Goal: Transaction & Acquisition: Book appointment/travel/reservation

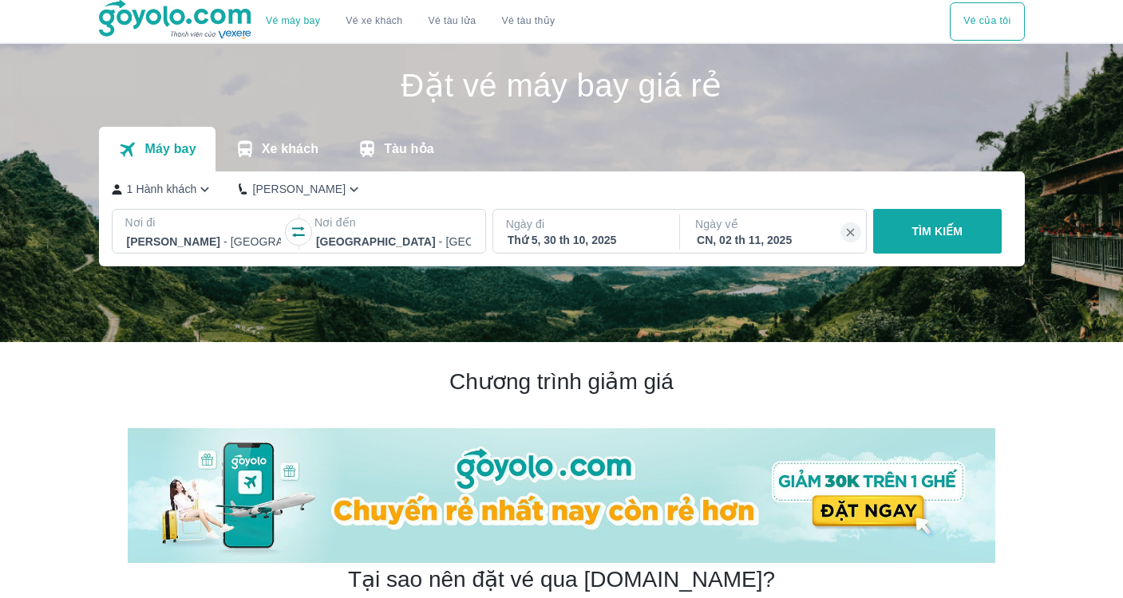
click at [932, 239] on p "TÌM KIẾM" at bounding box center [936, 231] width 51 height 16
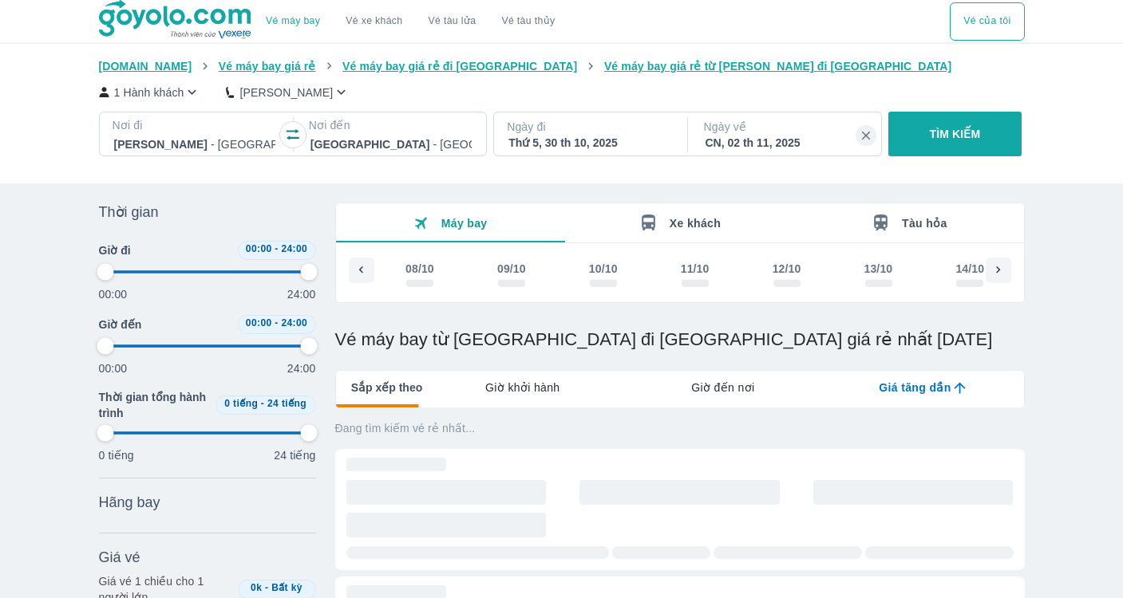
scroll to position [0, 1622]
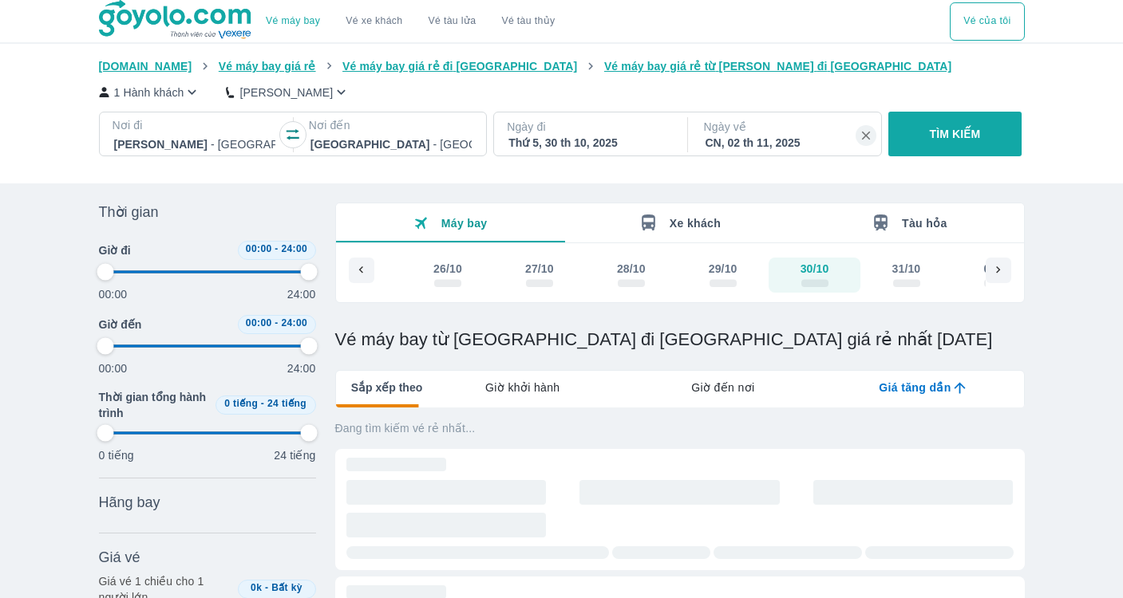
type input "97.9166666666667"
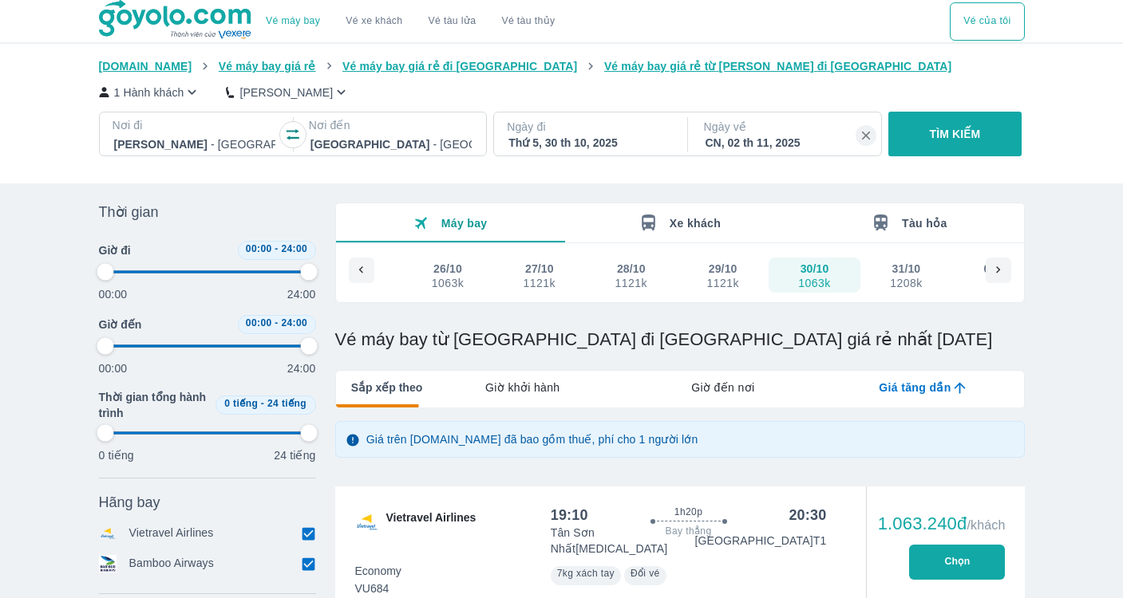
type input "97.9166666666667"
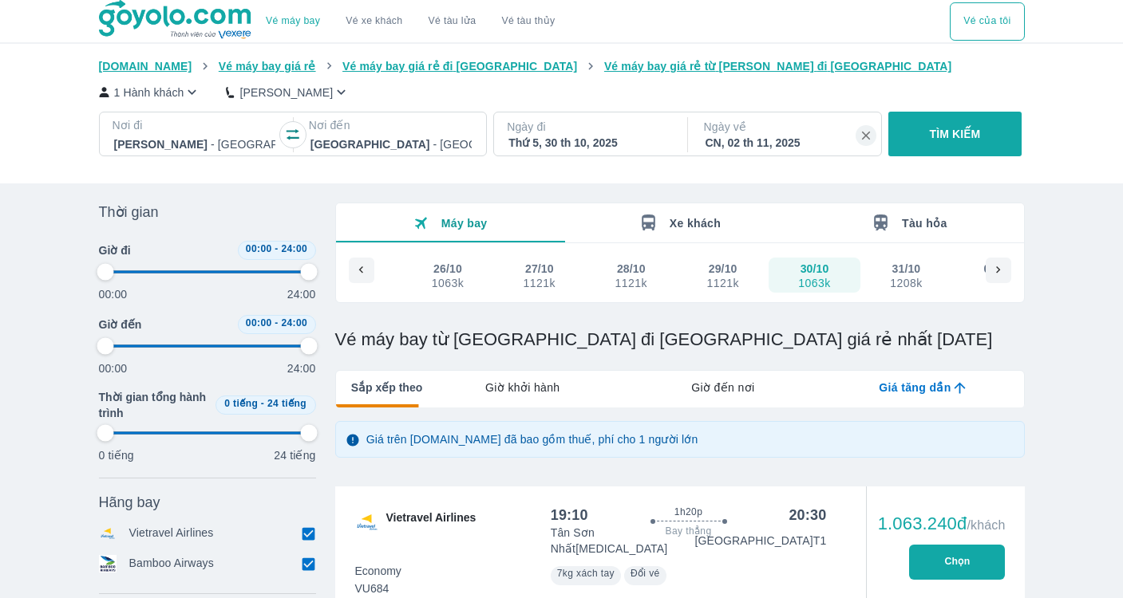
type input "97.9166666666667"
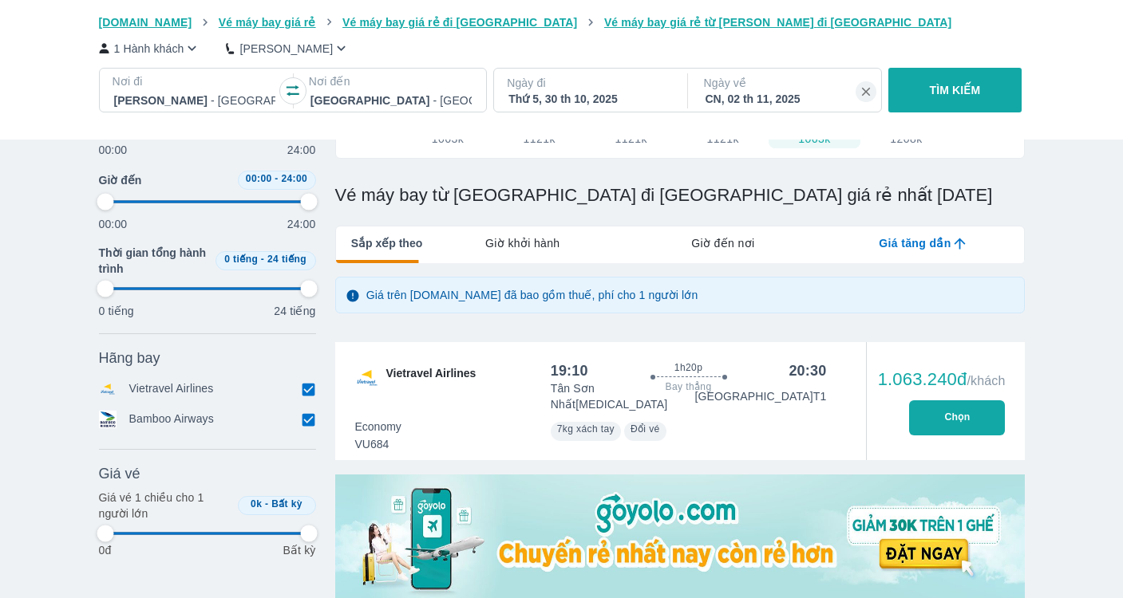
type input "97.9166666666667"
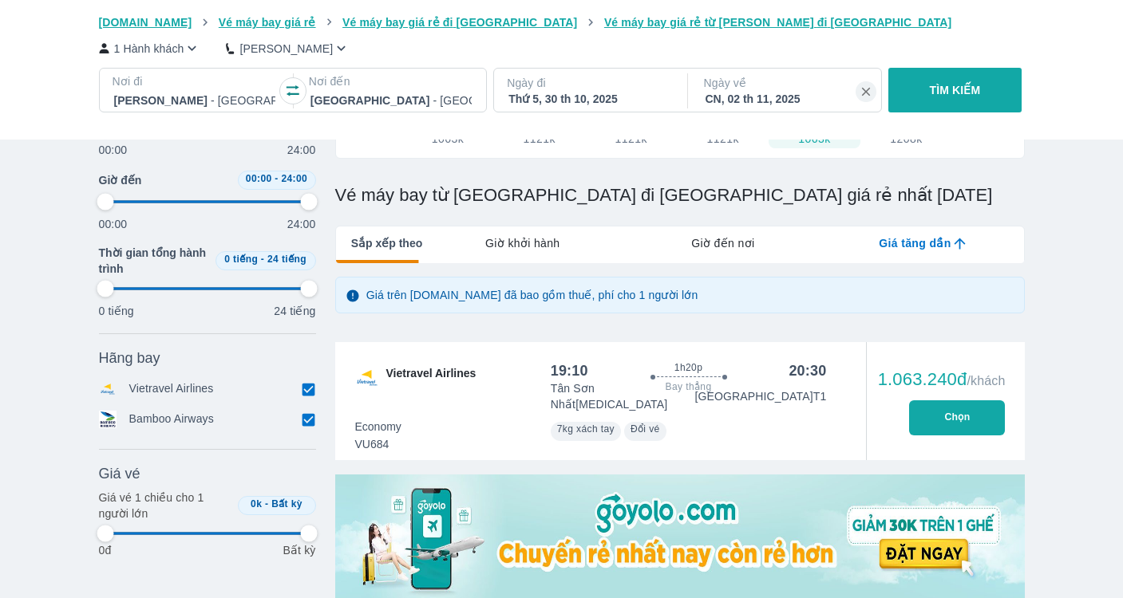
type input "97.9166666666667"
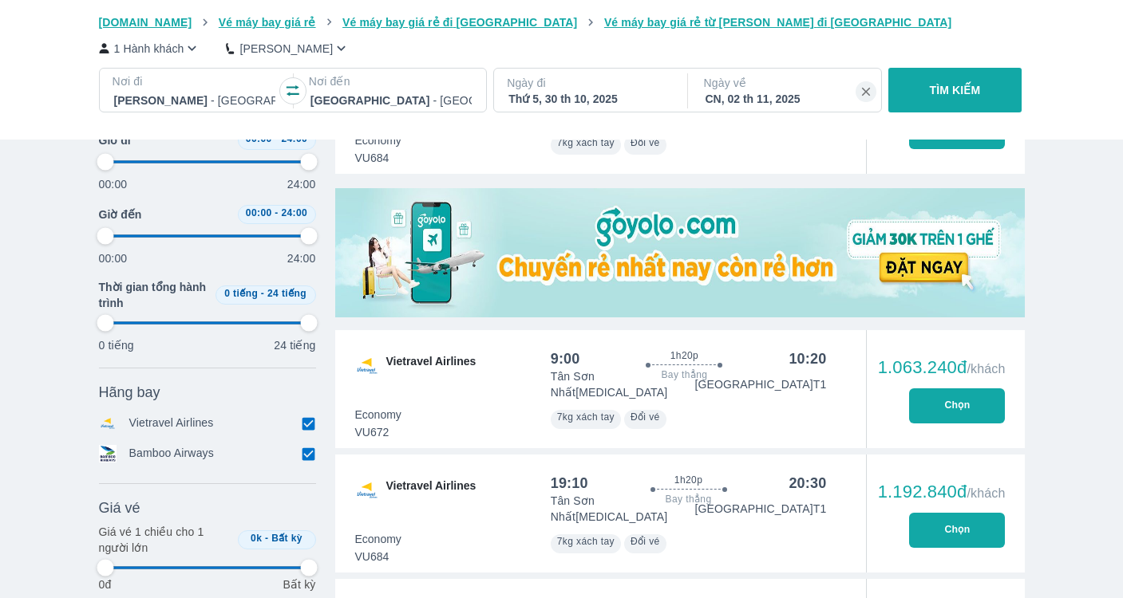
type input "97.9166666666667"
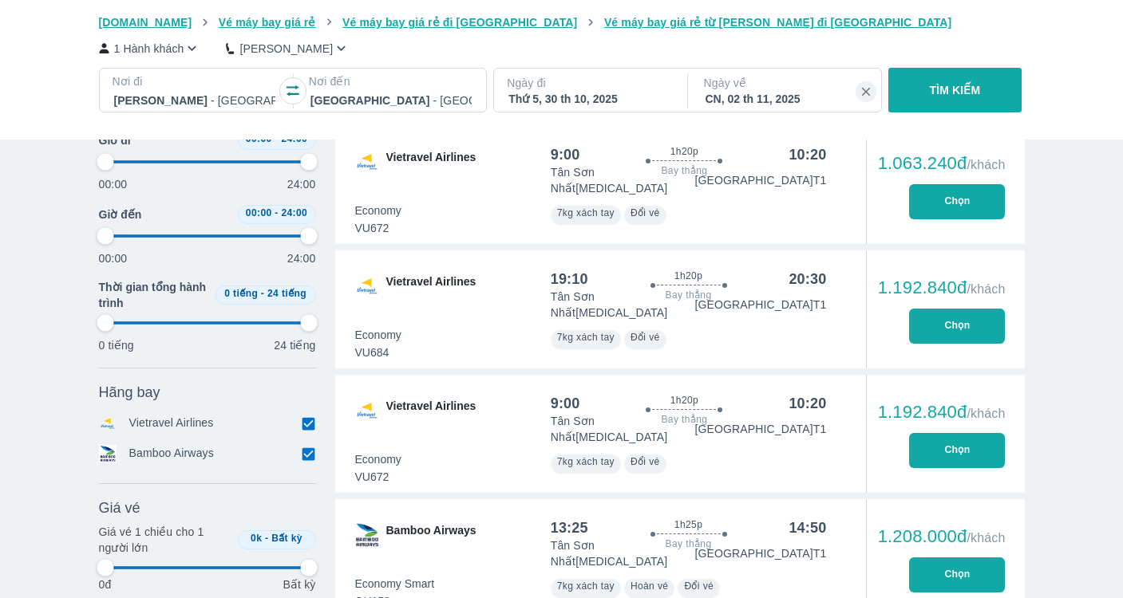
type input "97.9166666666667"
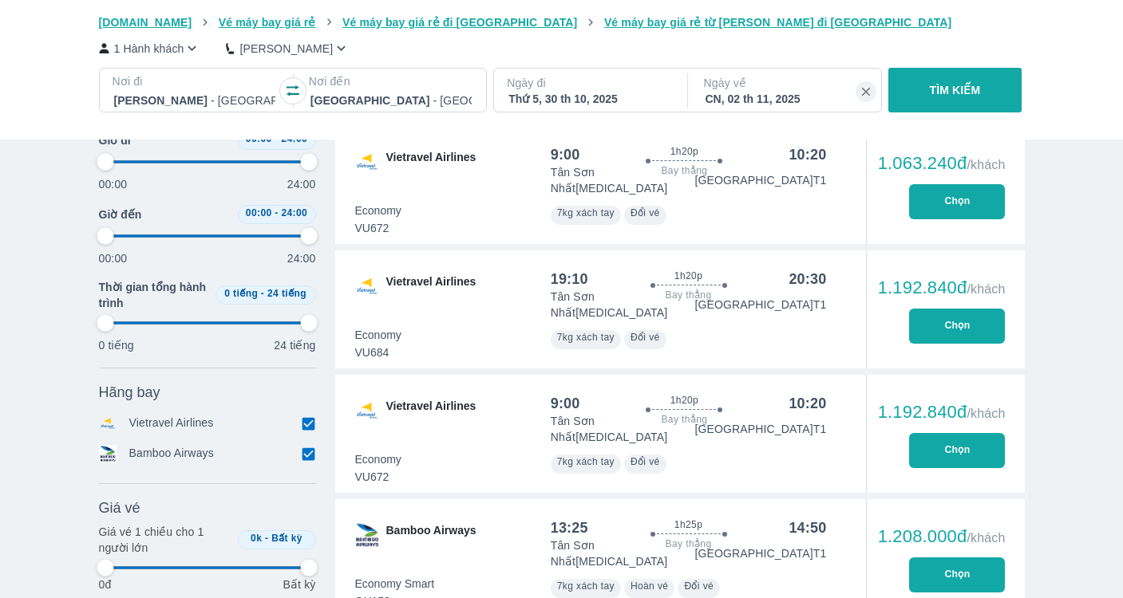
type input "97.9166666666667"
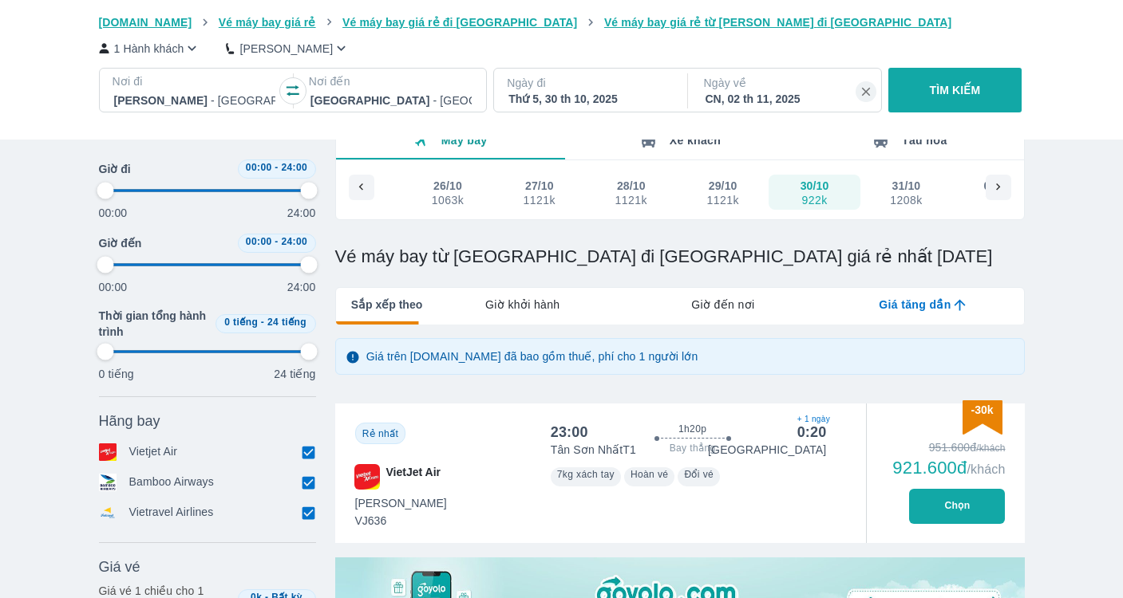
scroll to position [0, 0]
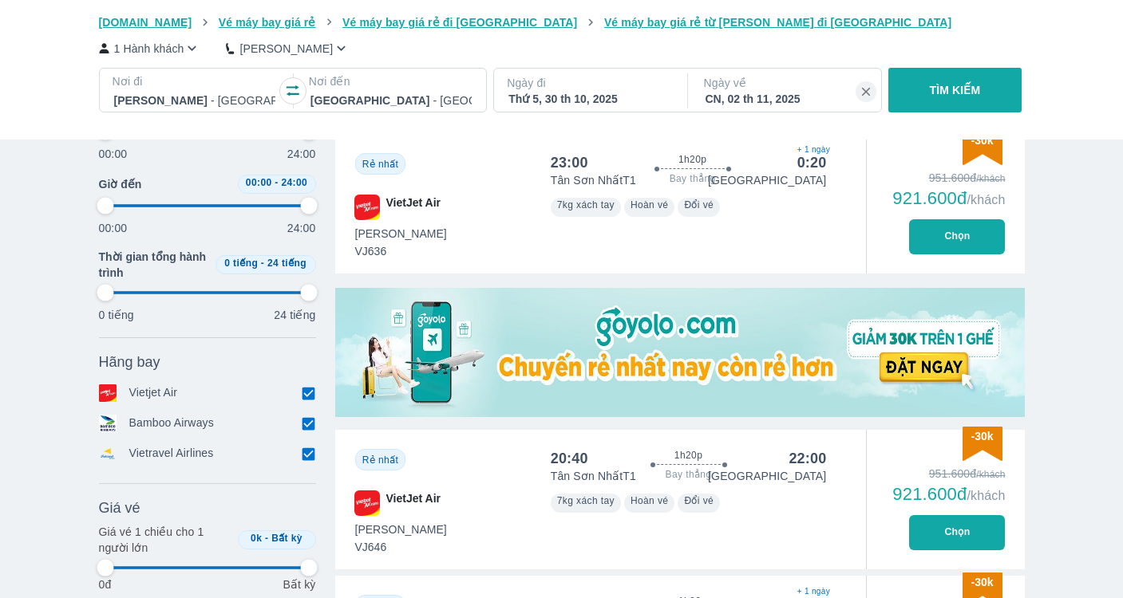
type input "97.9166666666667"
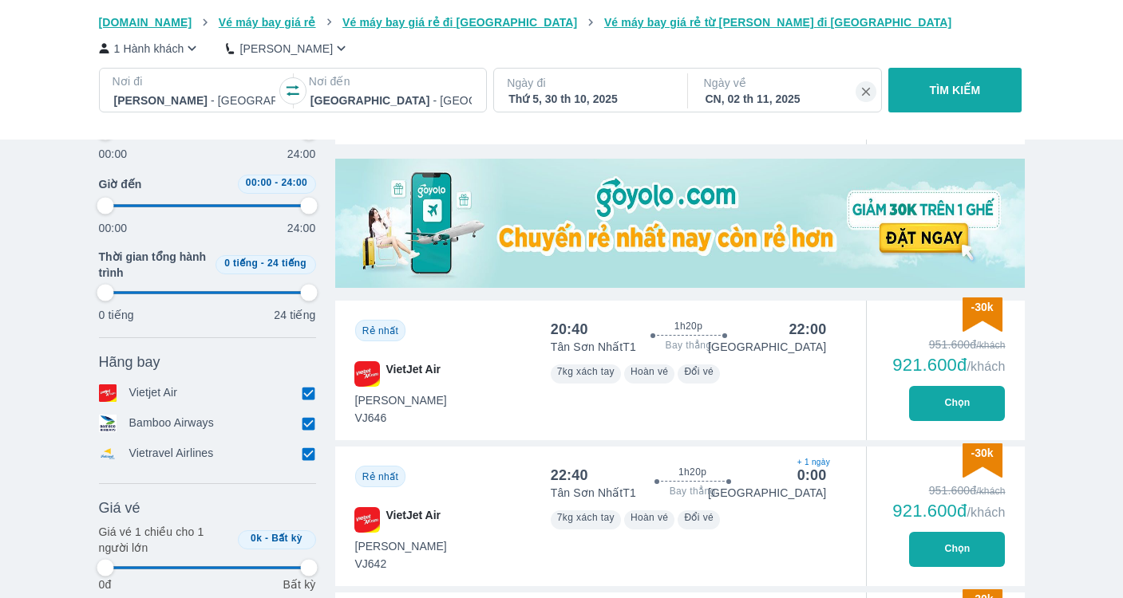
type input "97.9166666666667"
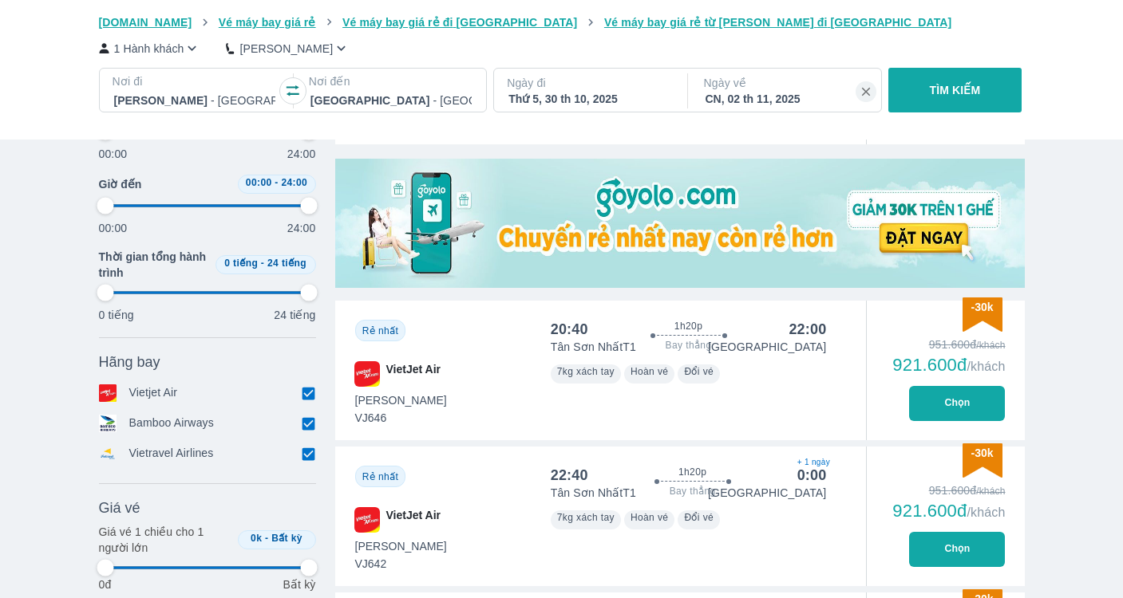
type input "97.9166666666667"
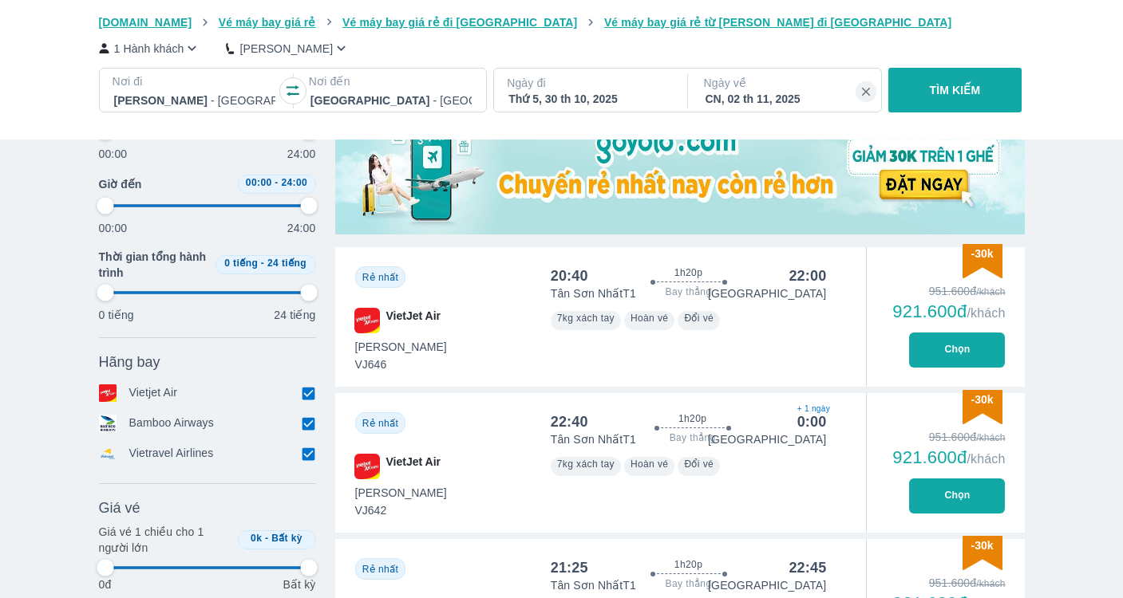
type input "97.9166666666667"
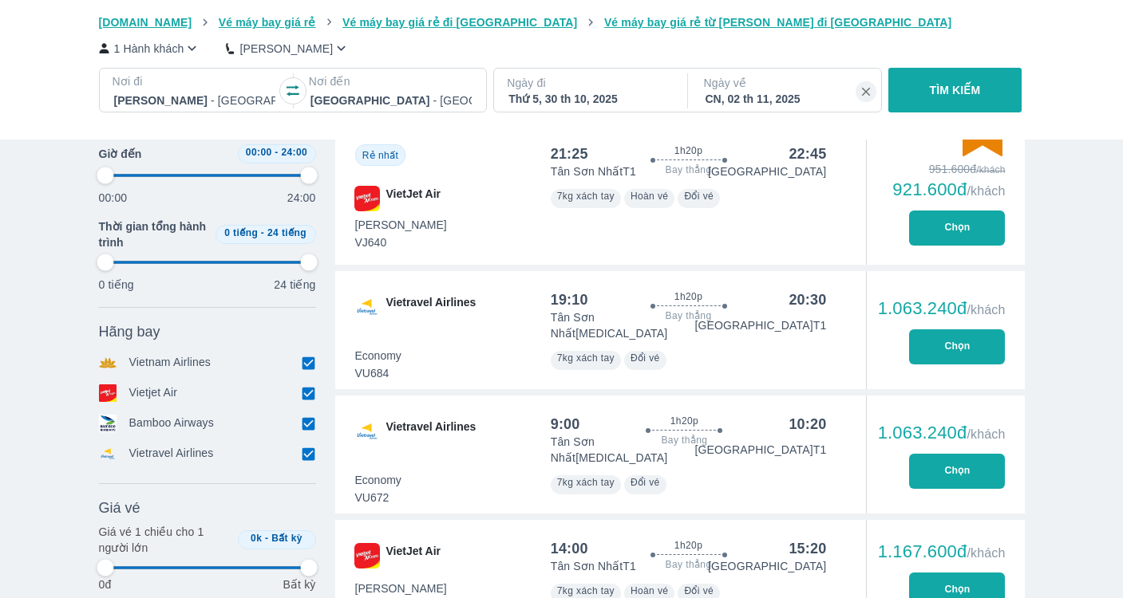
type input "97.9166666666667"
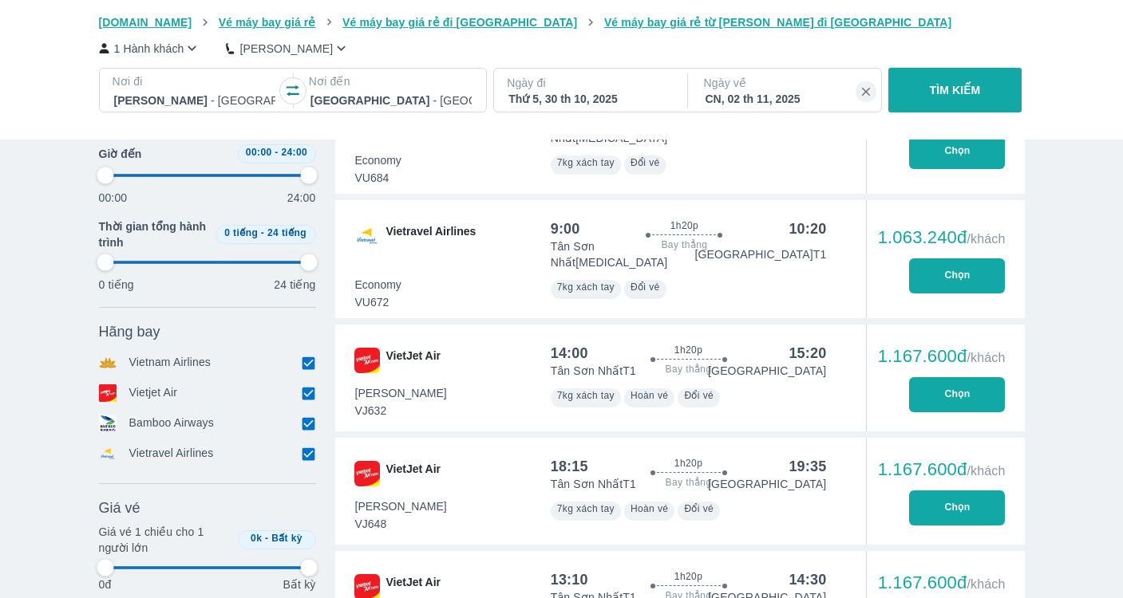
type input "97.9166666666667"
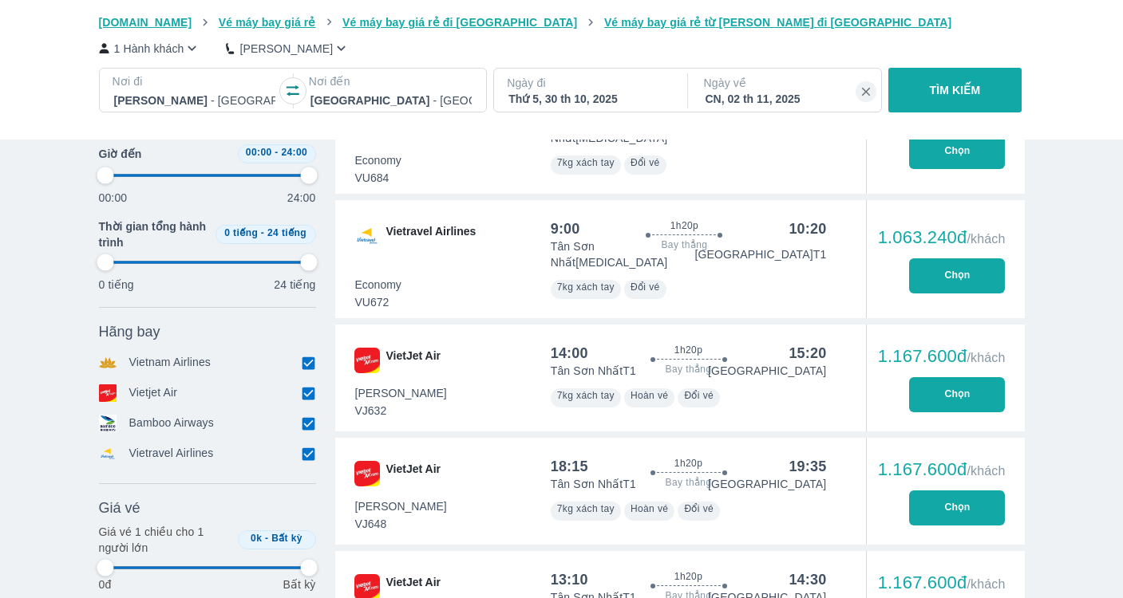
type input "97.9166666666667"
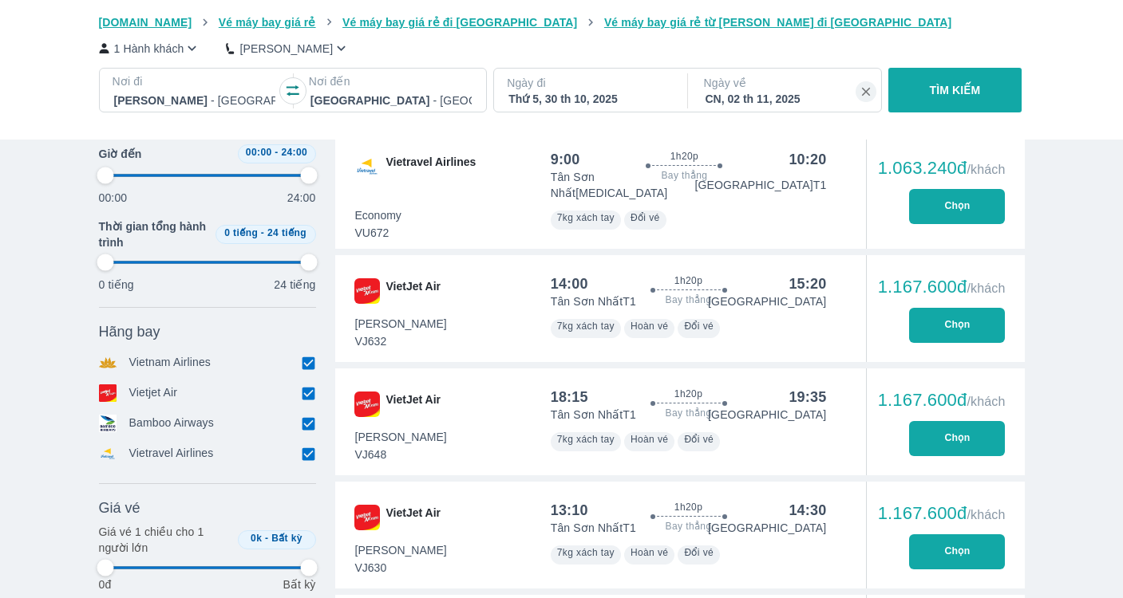
type input "97.9166666666667"
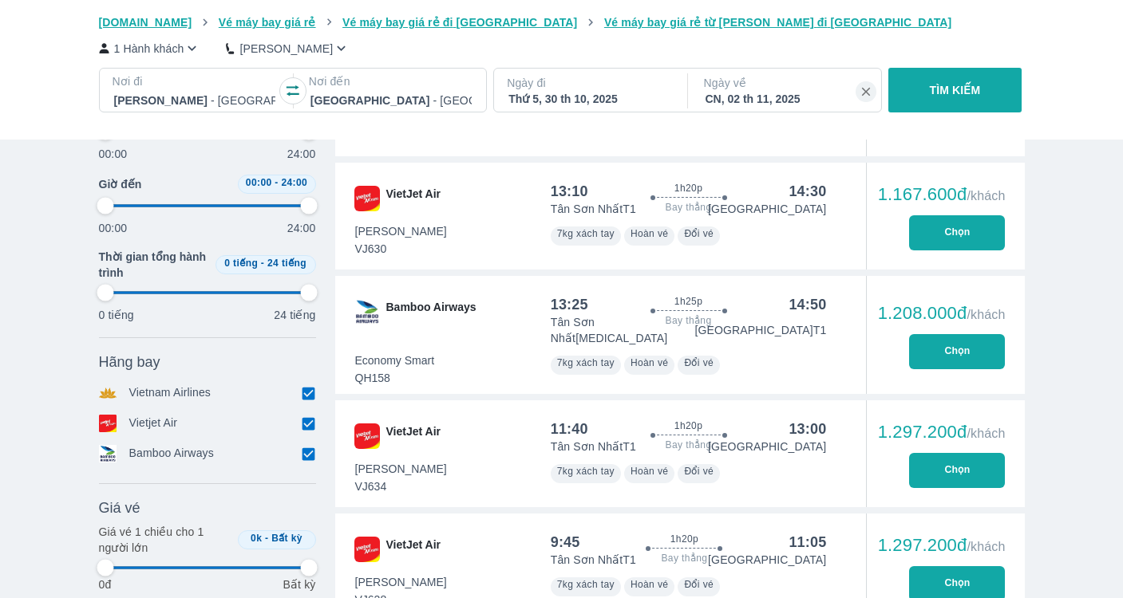
type input "97.9166666666667"
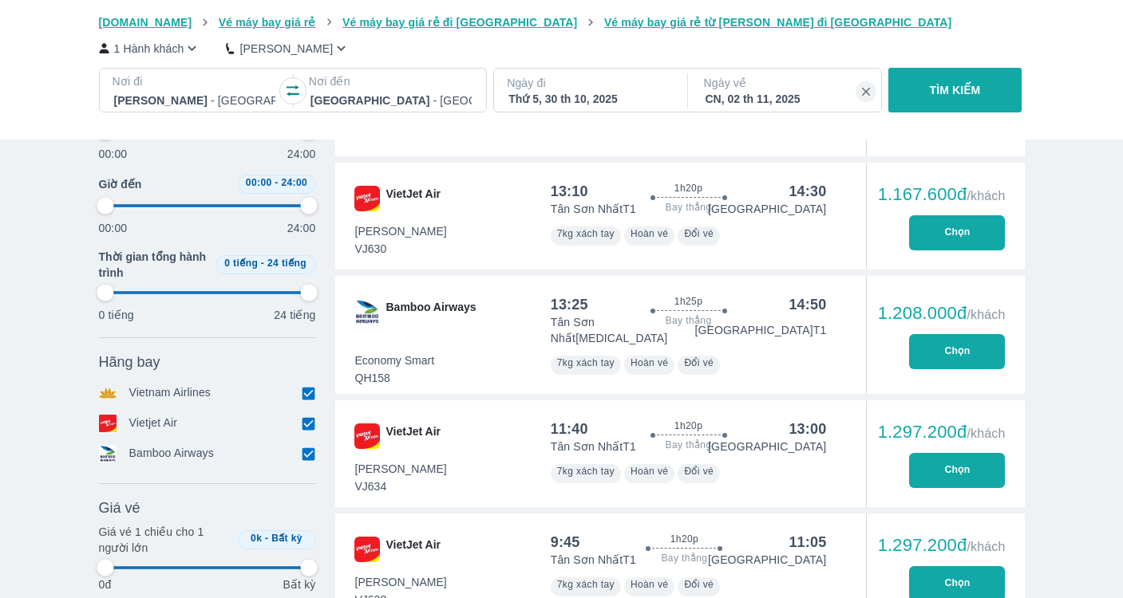
type input "97.9166666666667"
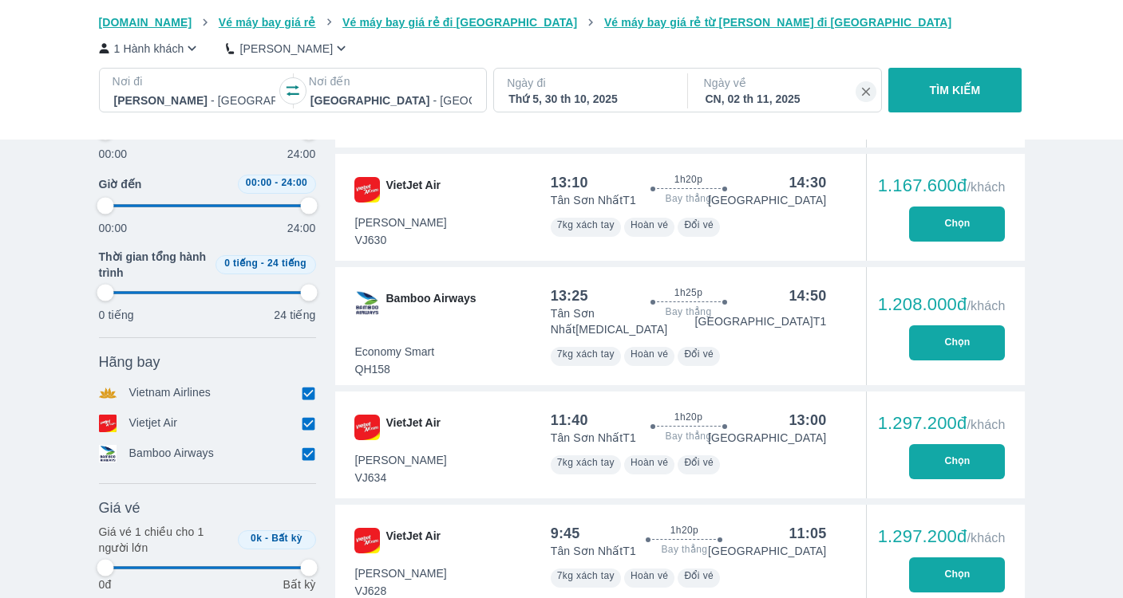
type input "97.9166666666667"
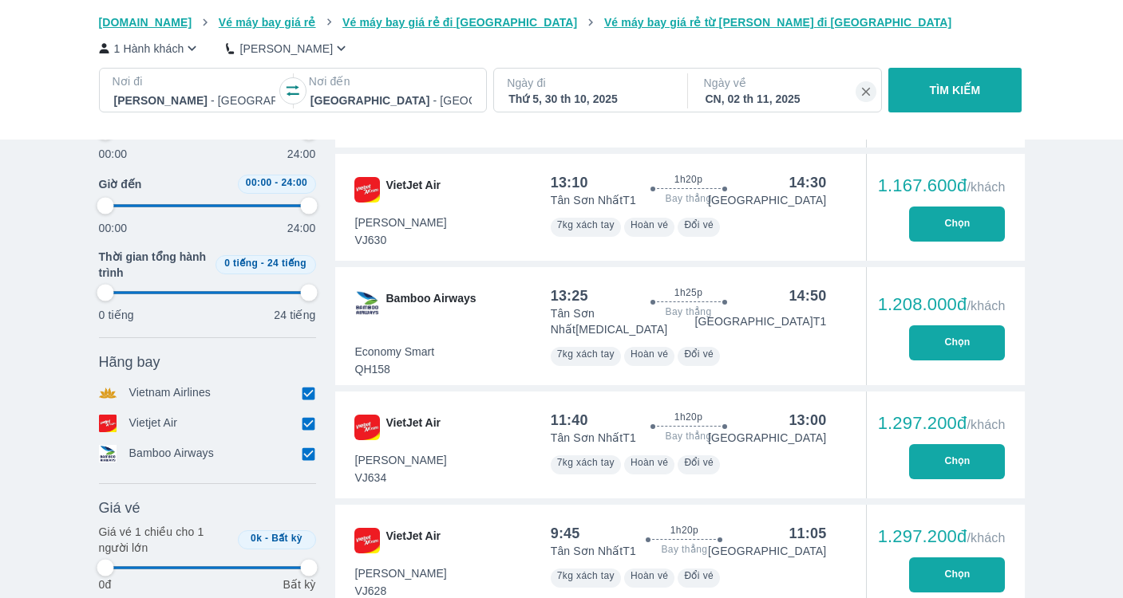
type input "97.9166666666667"
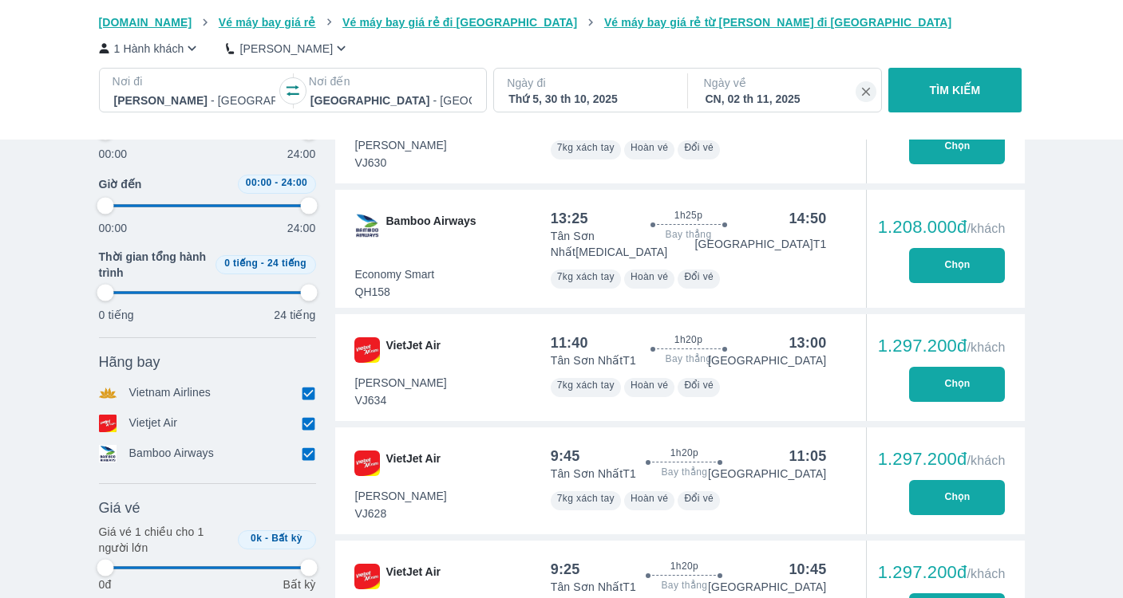
type input "97.9166666666667"
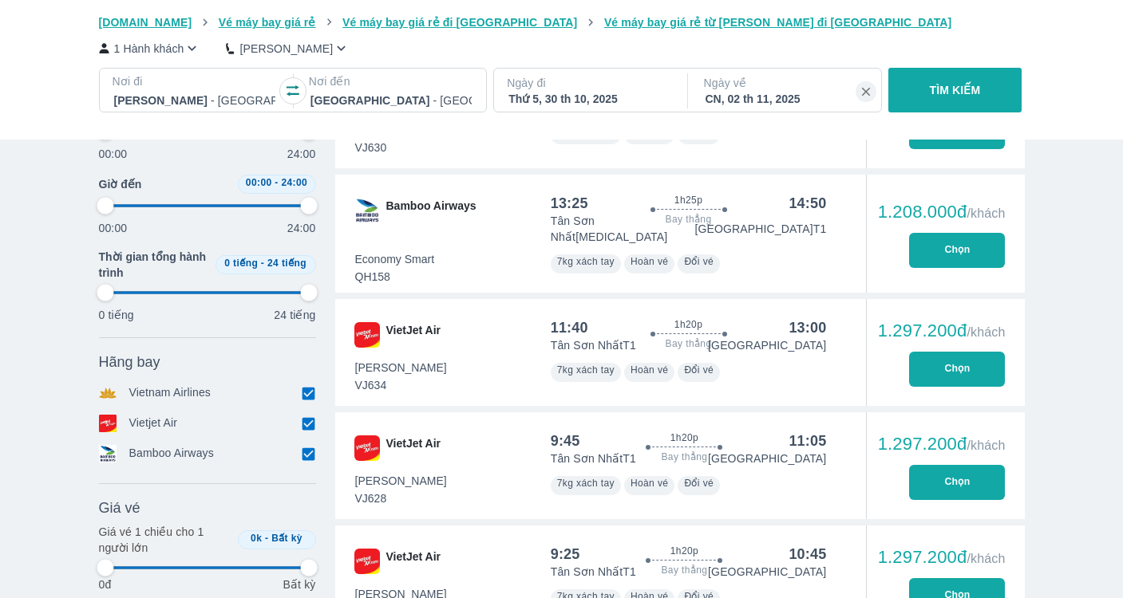
type input "97.9166666666667"
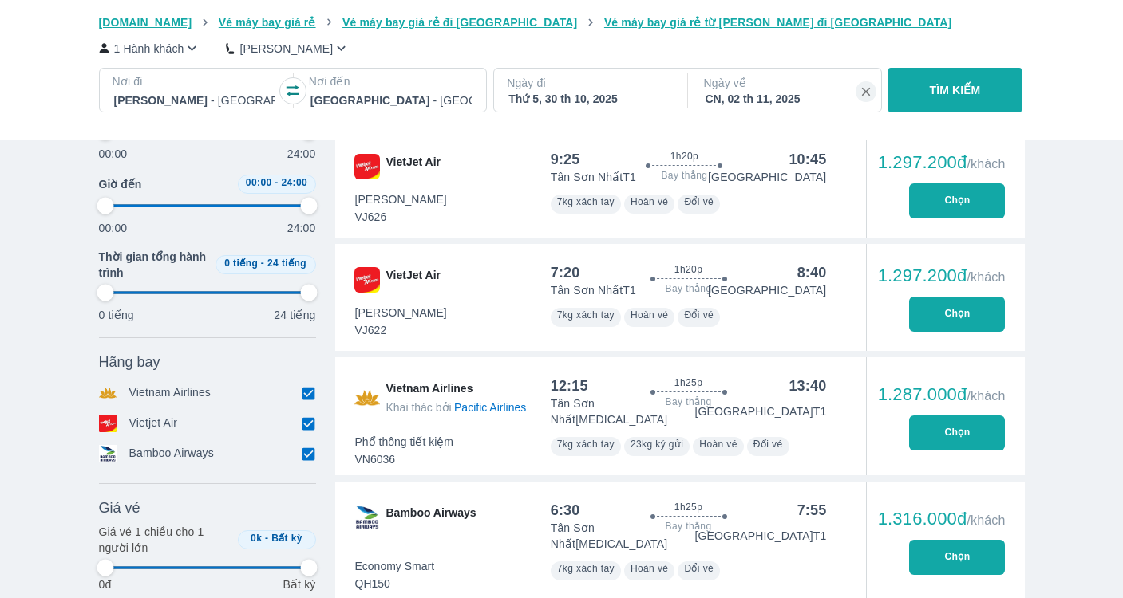
type input "97.9166666666667"
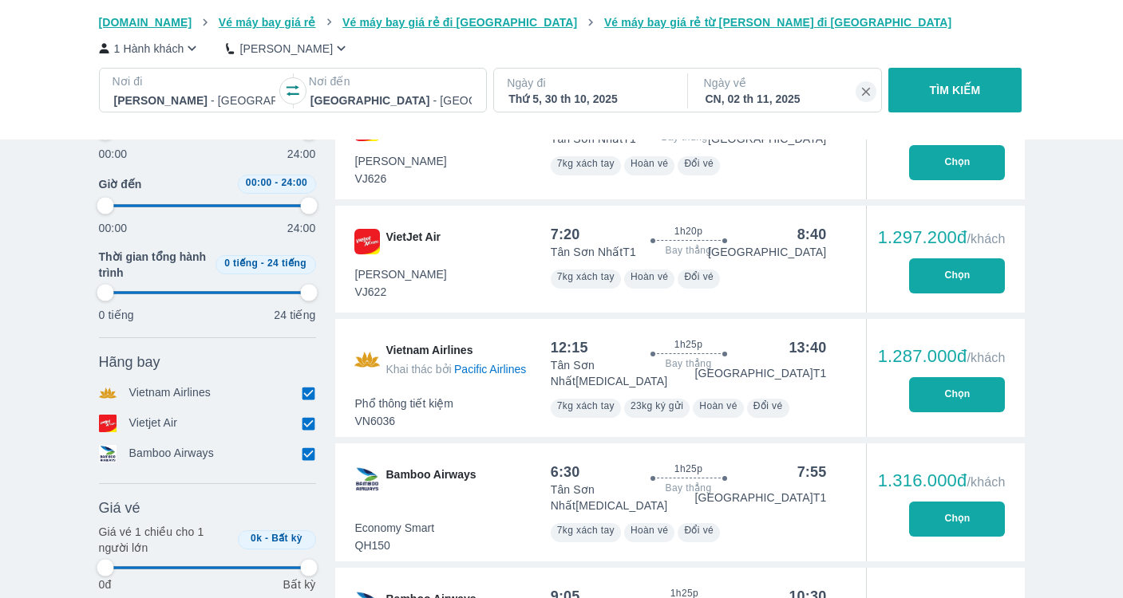
type input "97.9166666666667"
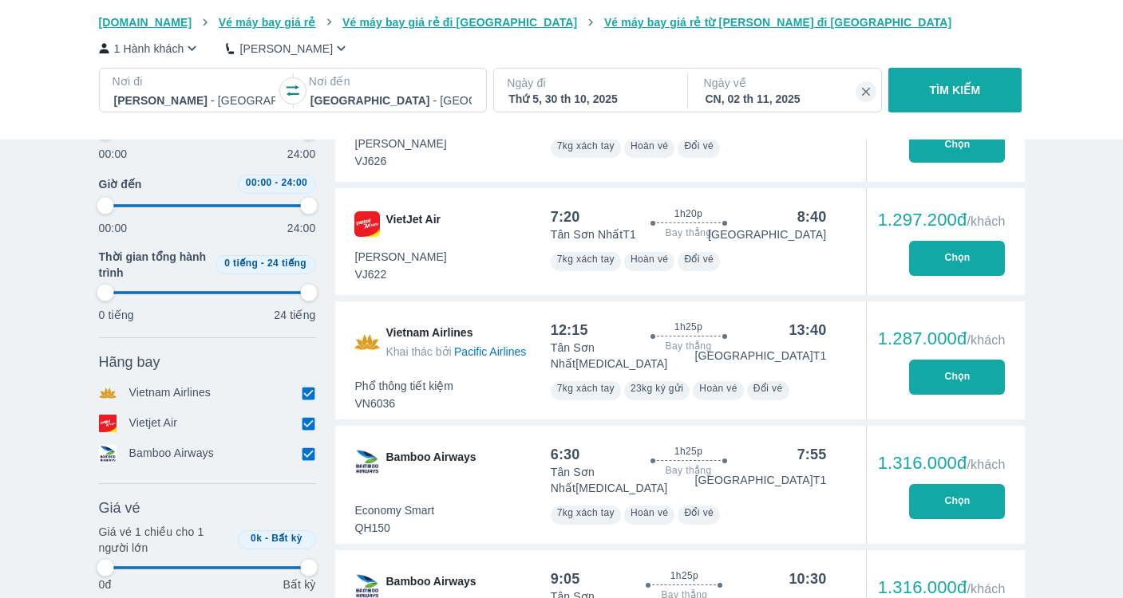
type input "97.9166666666667"
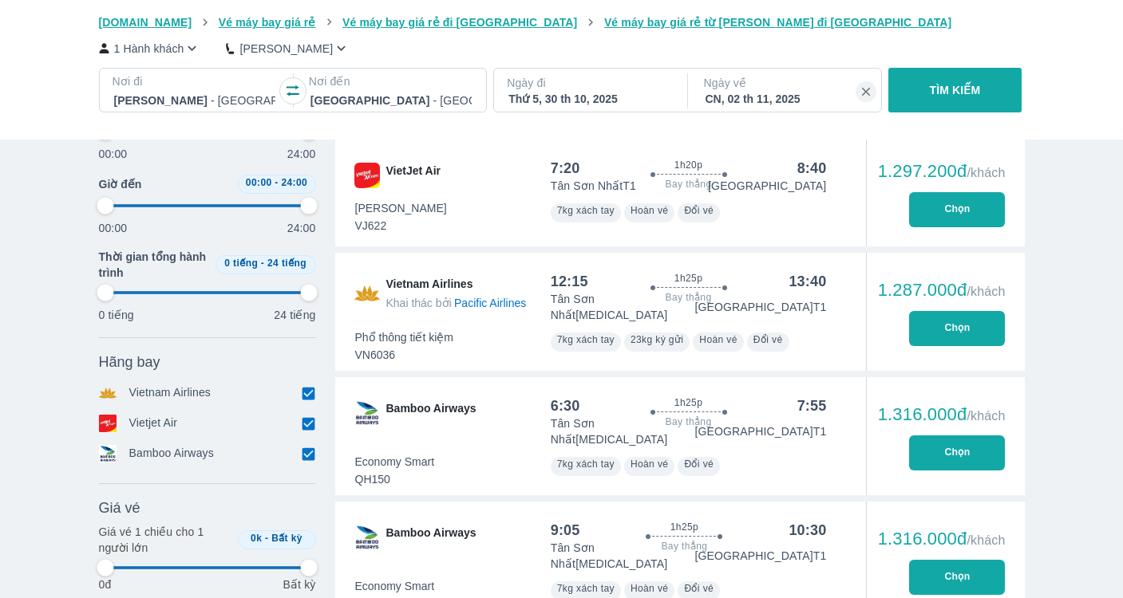
scroll to position [1887, 0]
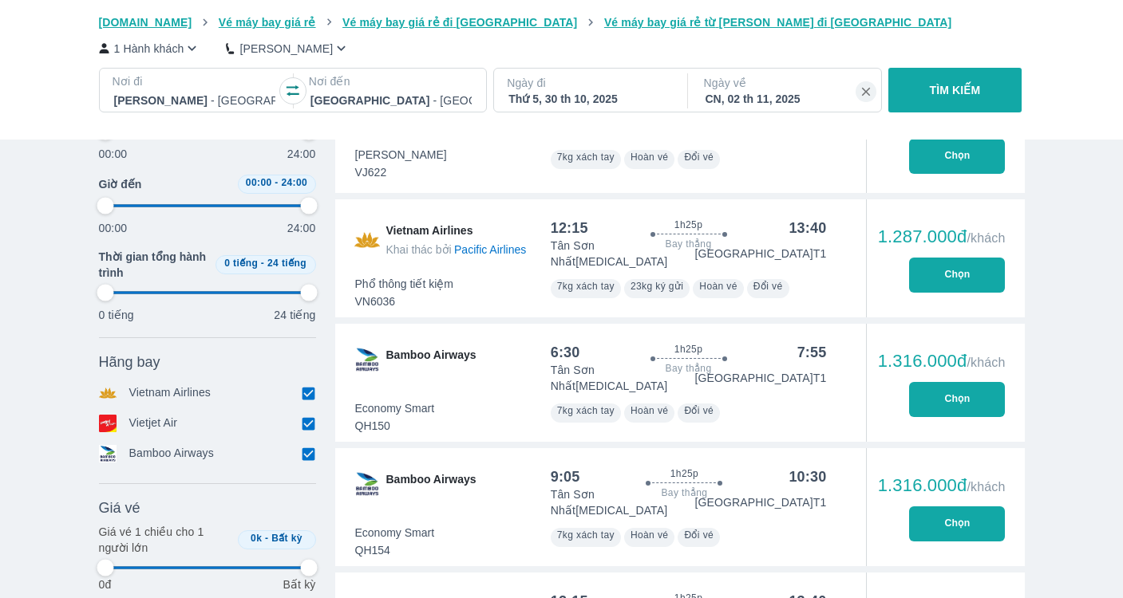
type input "97.9166666666667"
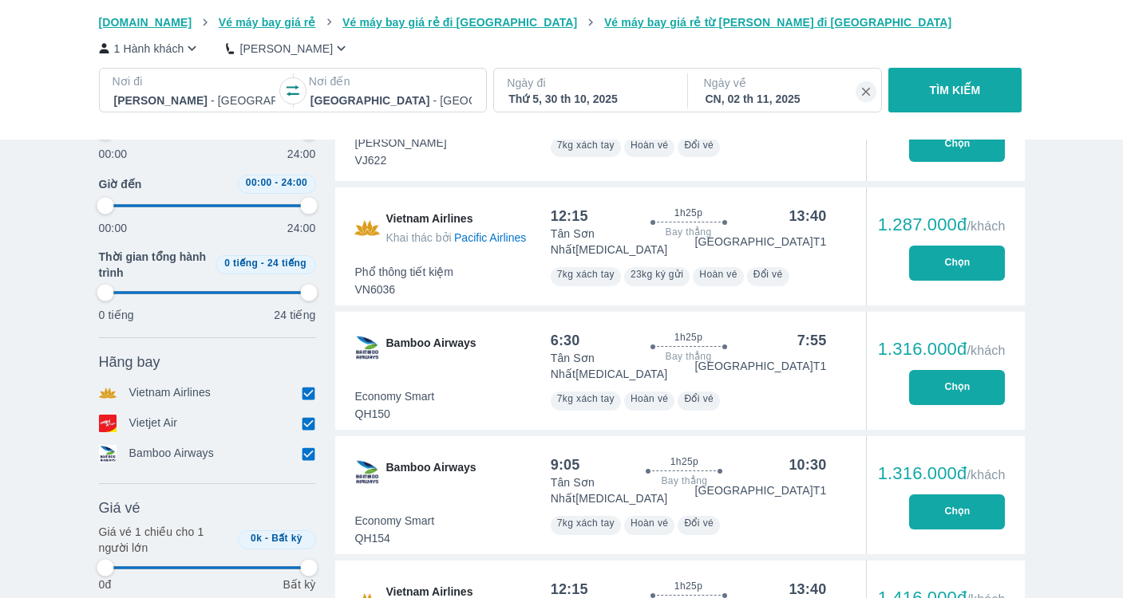
scroll to position [1952, 0]
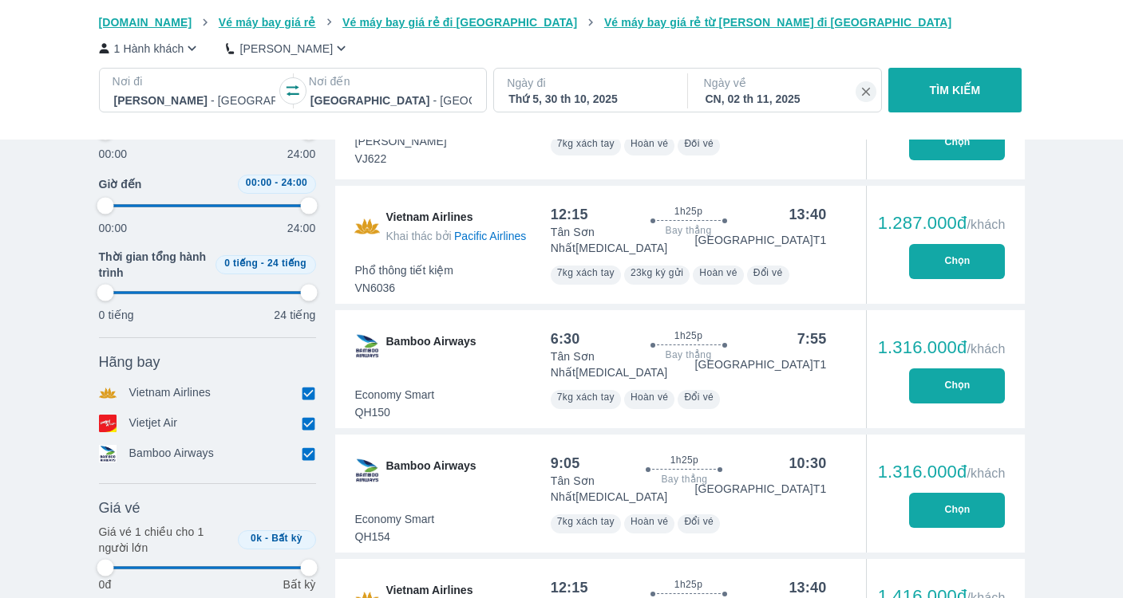
type input "97.9166666666667"
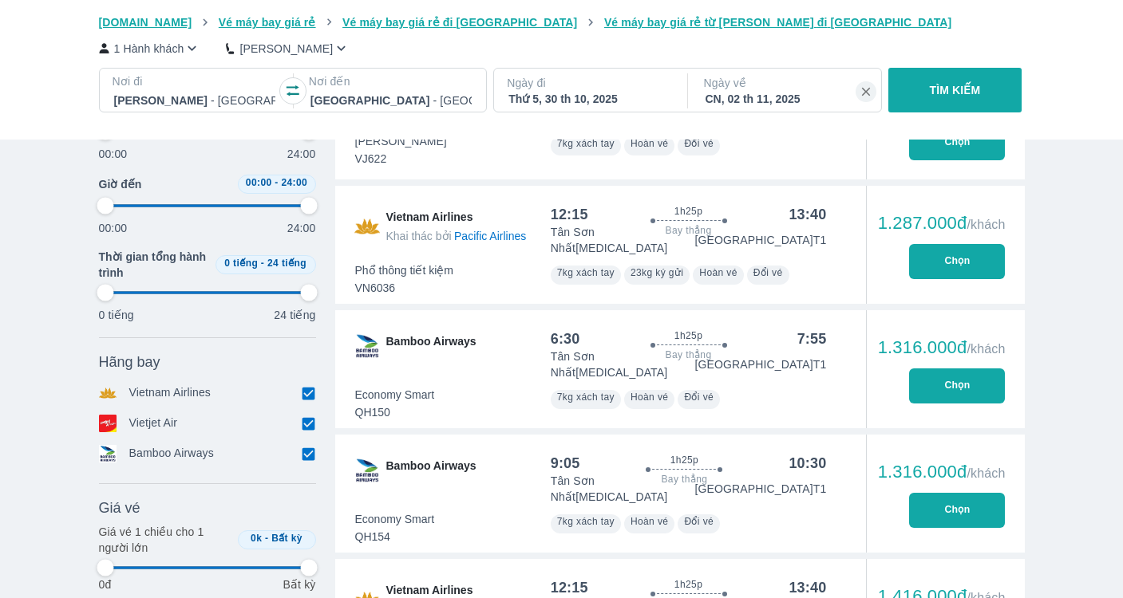
type input "97.9166666666667"
click at [961, 370] on button "Chọn" at bounding box center [957, 386] width 96 height 35
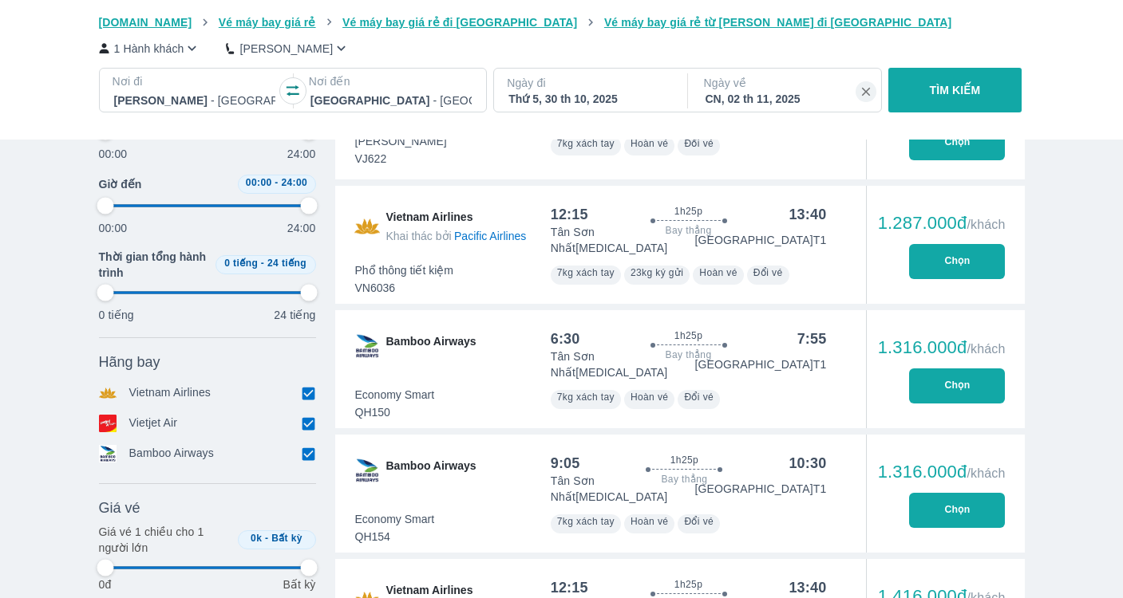
type input "97.9166666666667"
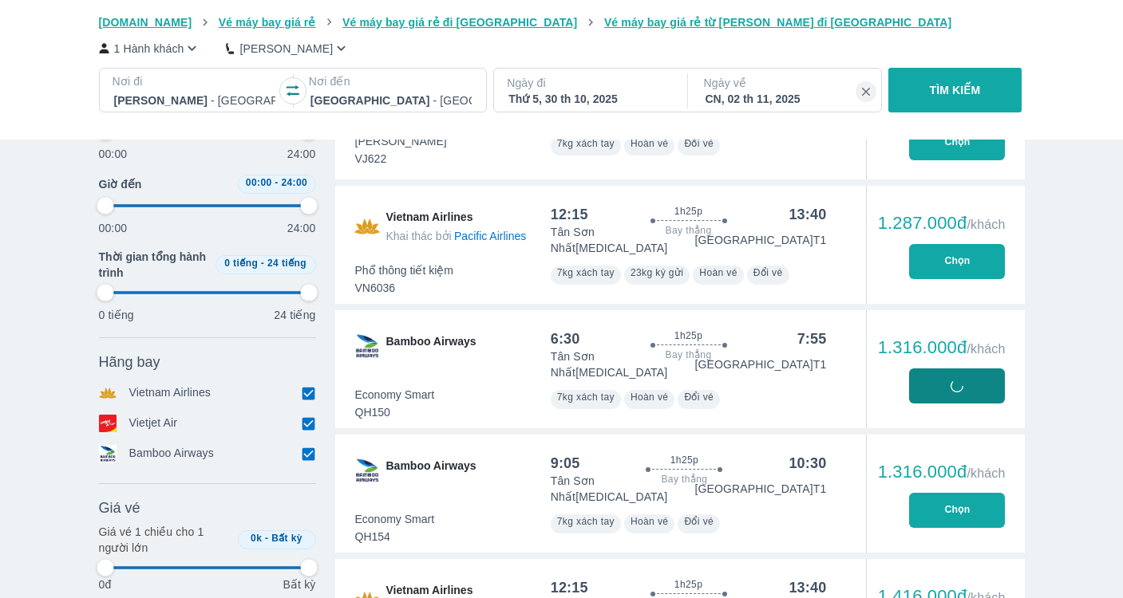
type input "97.9166666666667"
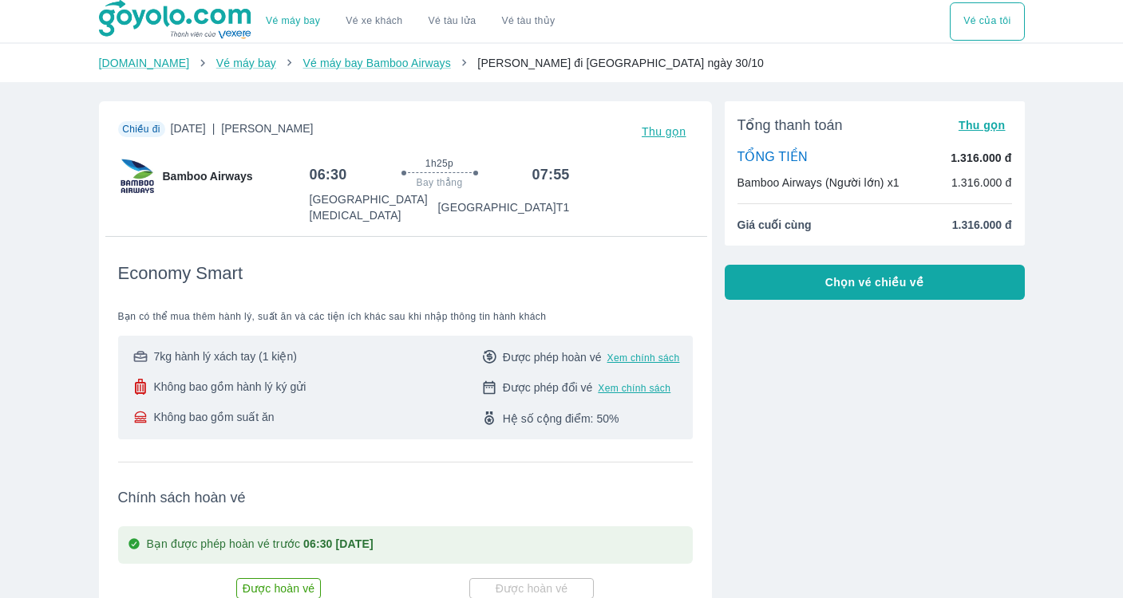
click at [843, 287] on span "Chọn vé chiều về" at bounding box center [874, 282] width 99 height 16
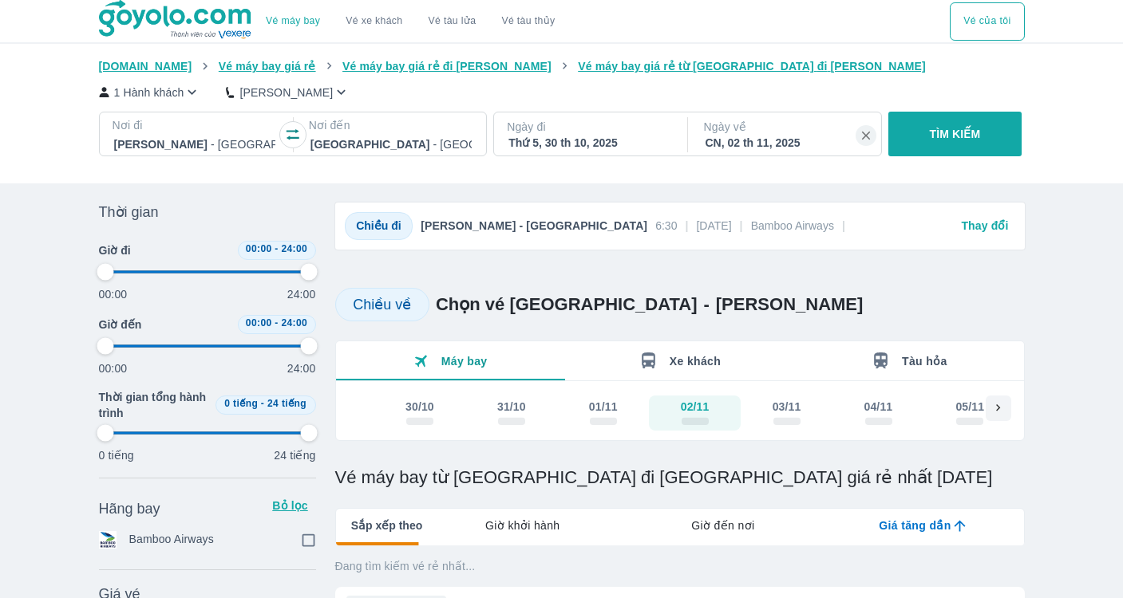
type input "97.9166666666667"
checkbox input "true"
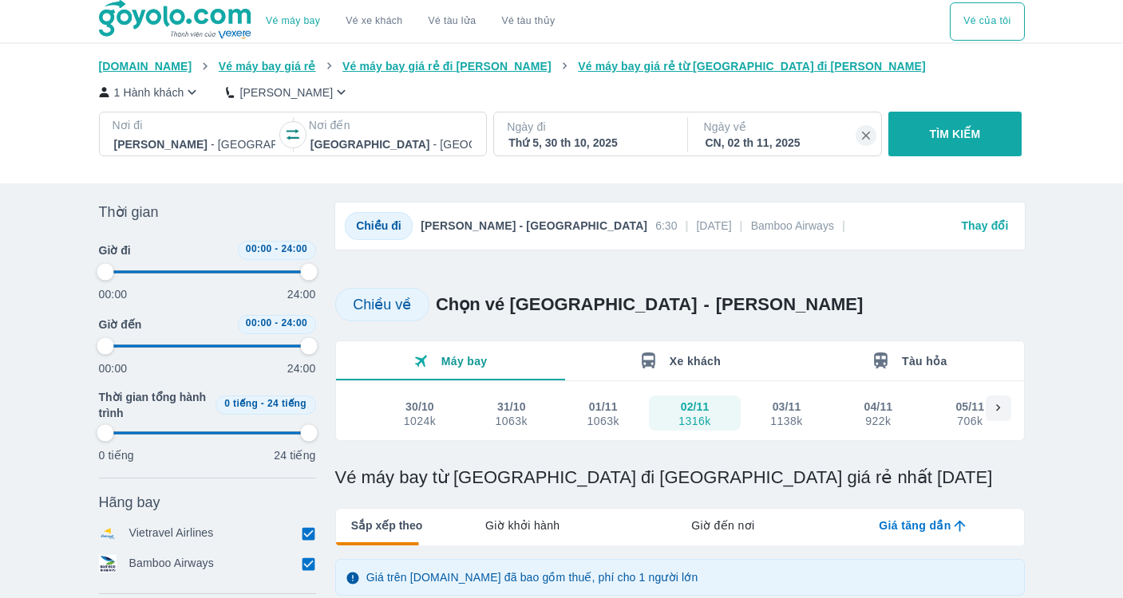
type input "97.9166666666667"
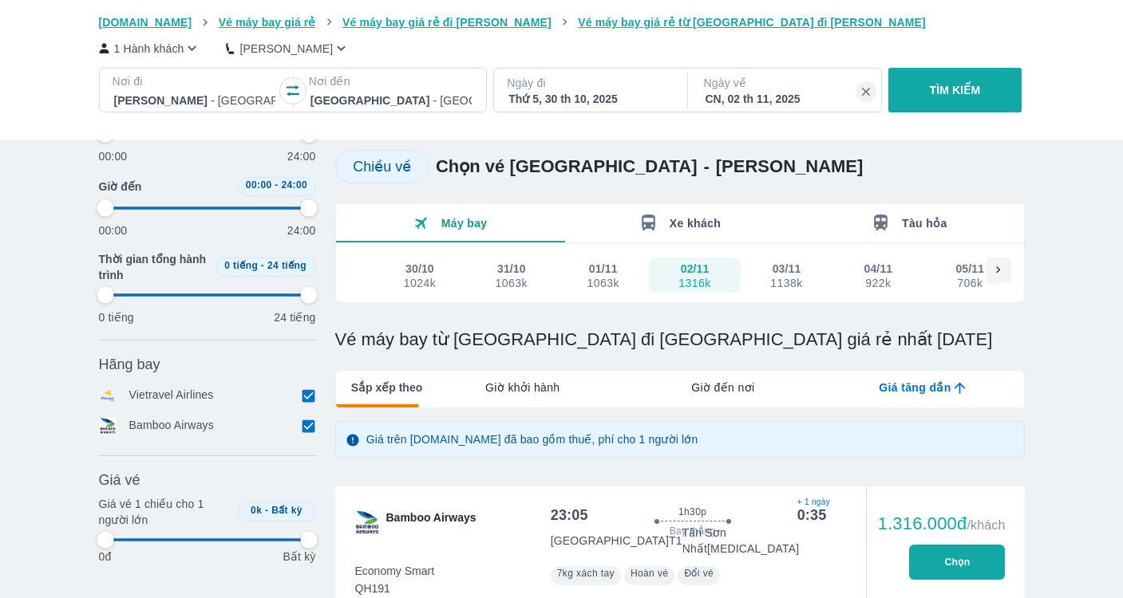
type input "97.9166666666667"
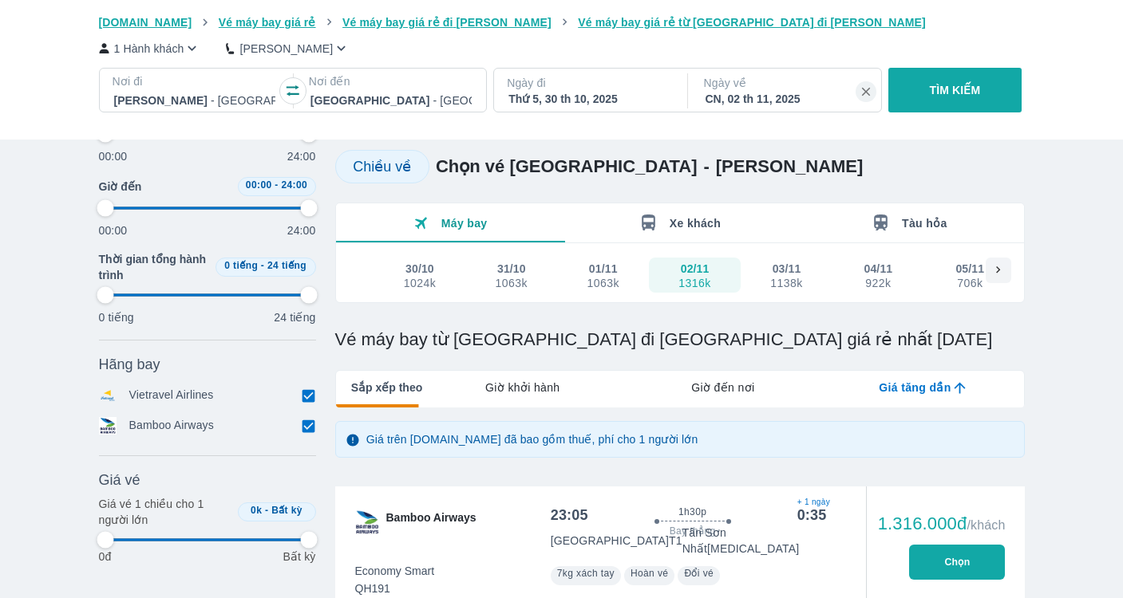
type input "97.9166666666667"
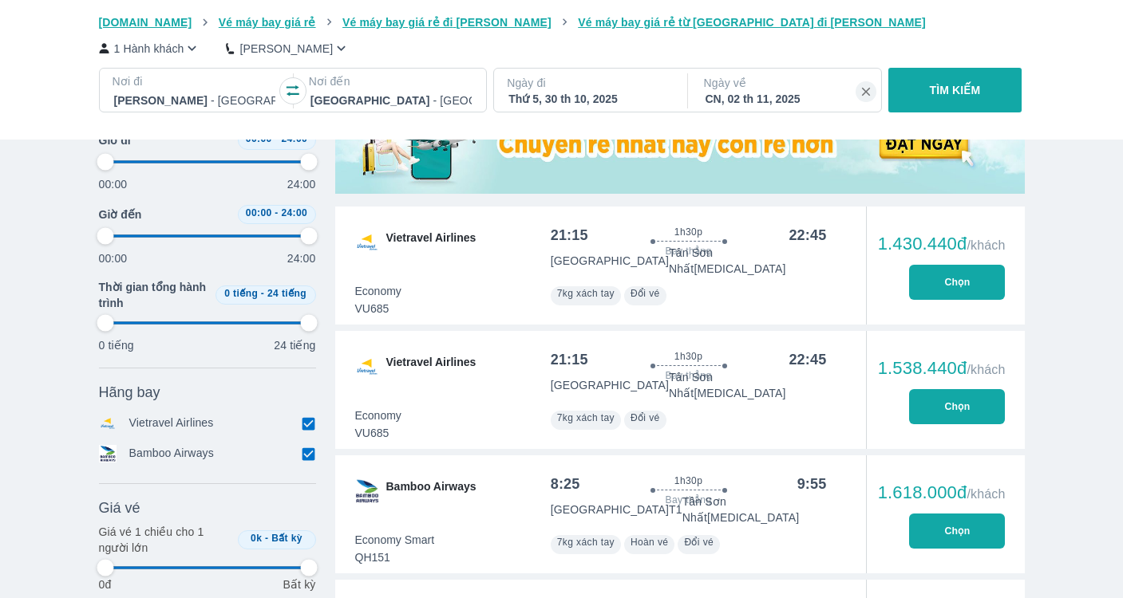
scroll to position [697, 0]
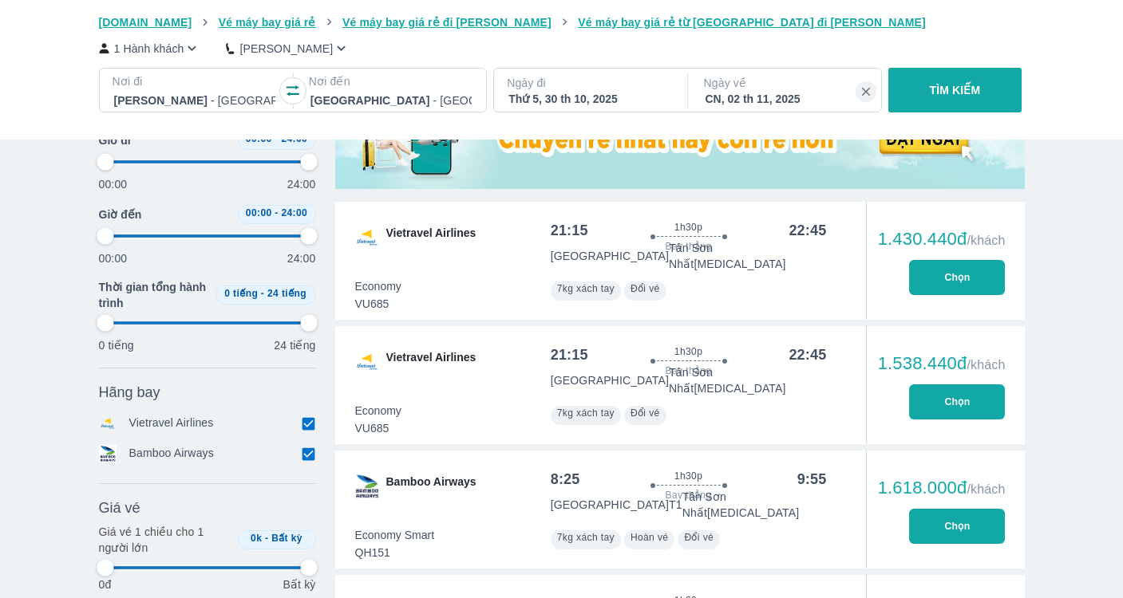
type input "97.9166666666667"
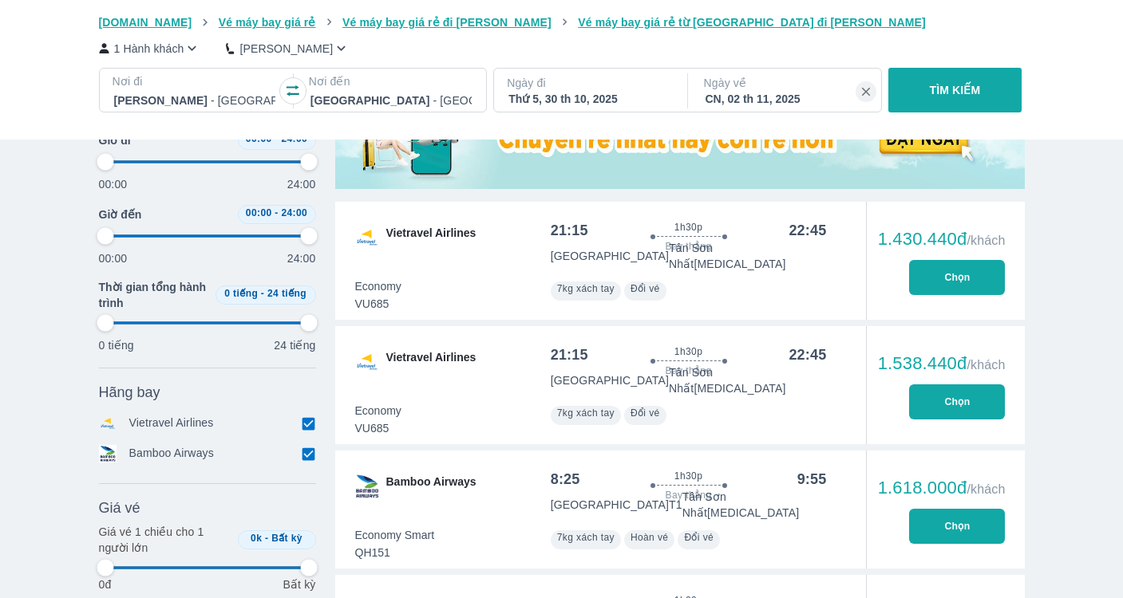
type input "97.9166666666667"
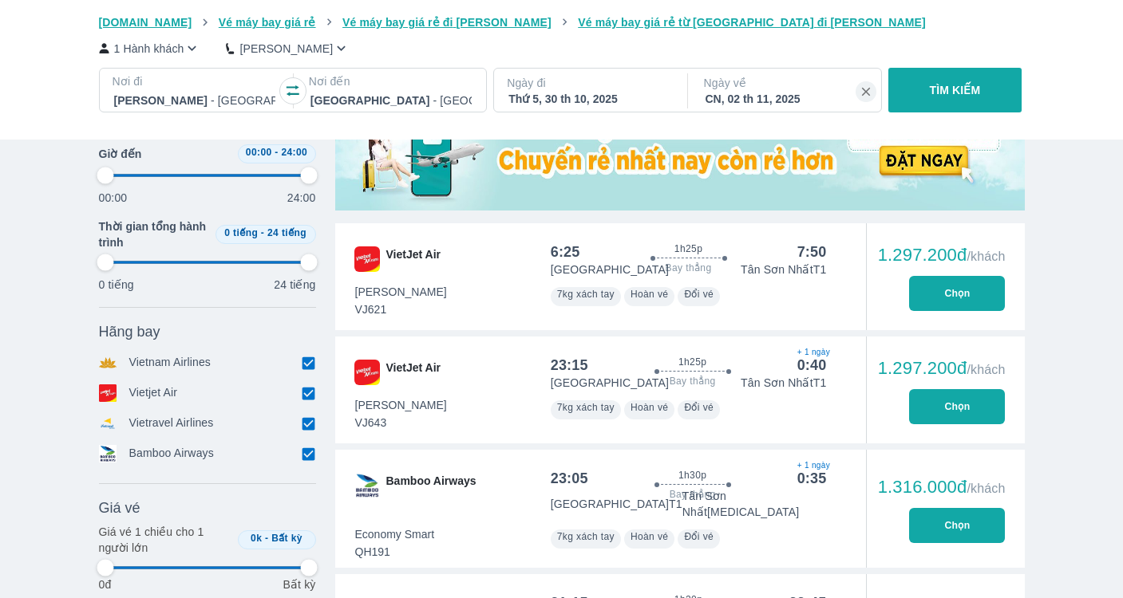
type input "97.9166666666667"
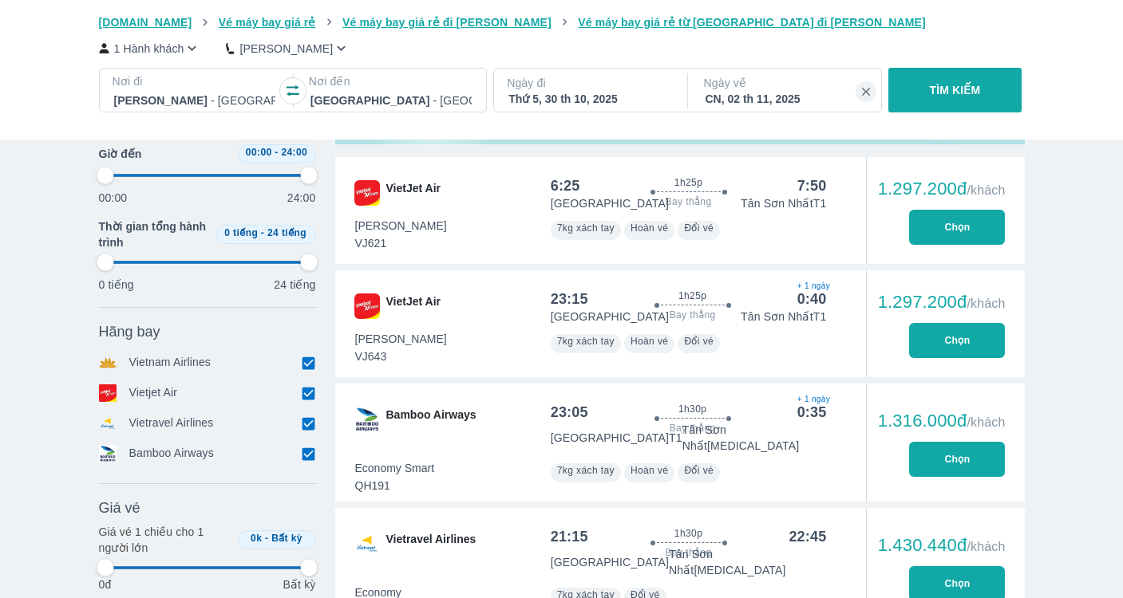
type input "97.9166666666667"
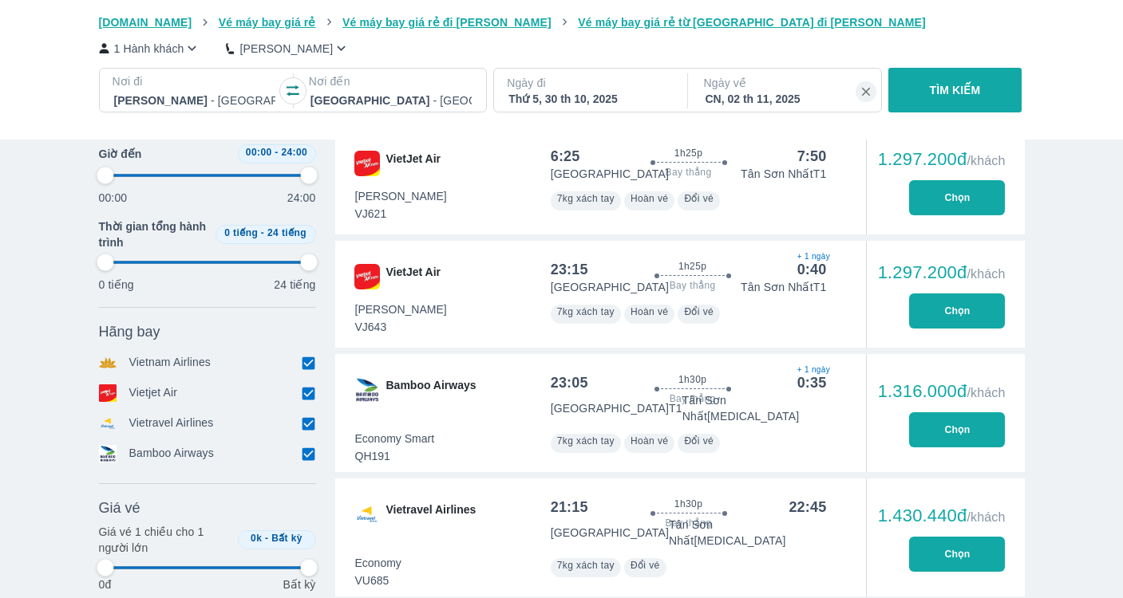
type input "97.9166666666667"
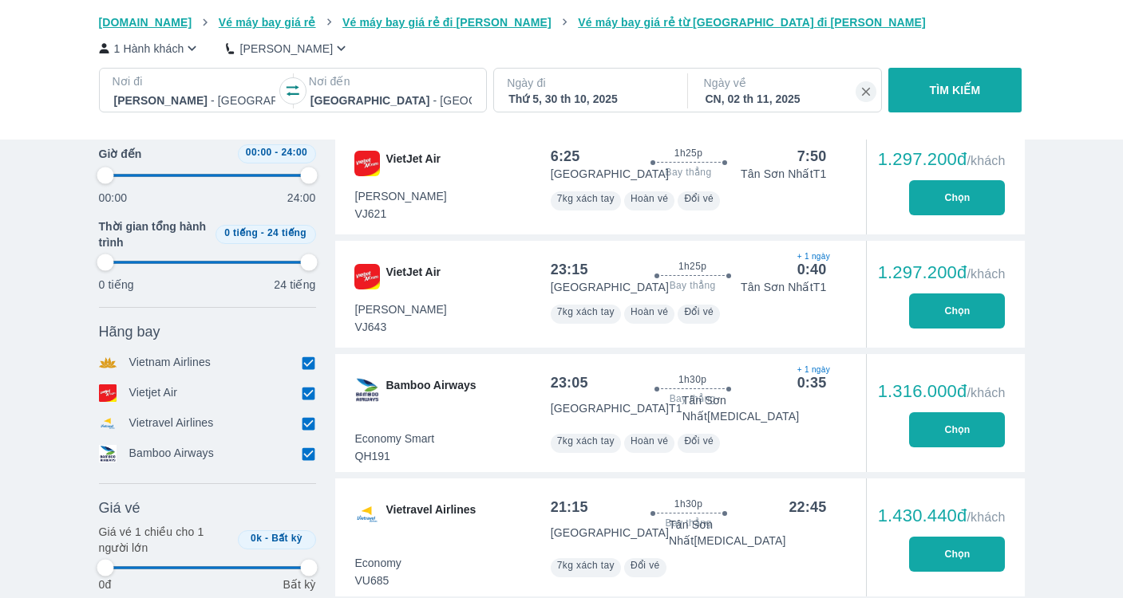
type input "97.9166666666667"
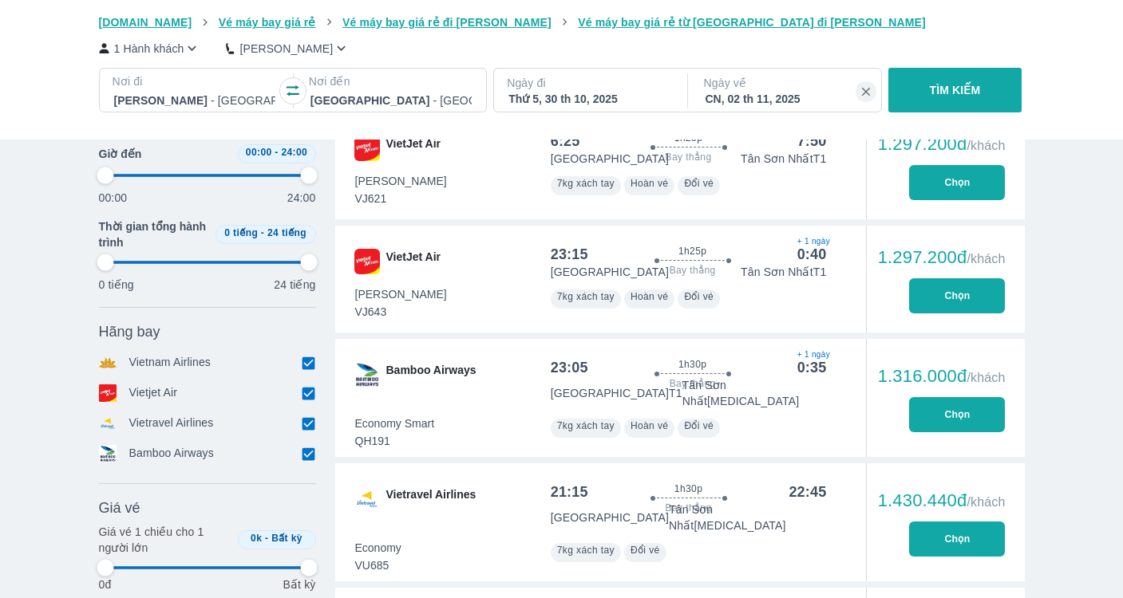
scroll to position [811, 0]
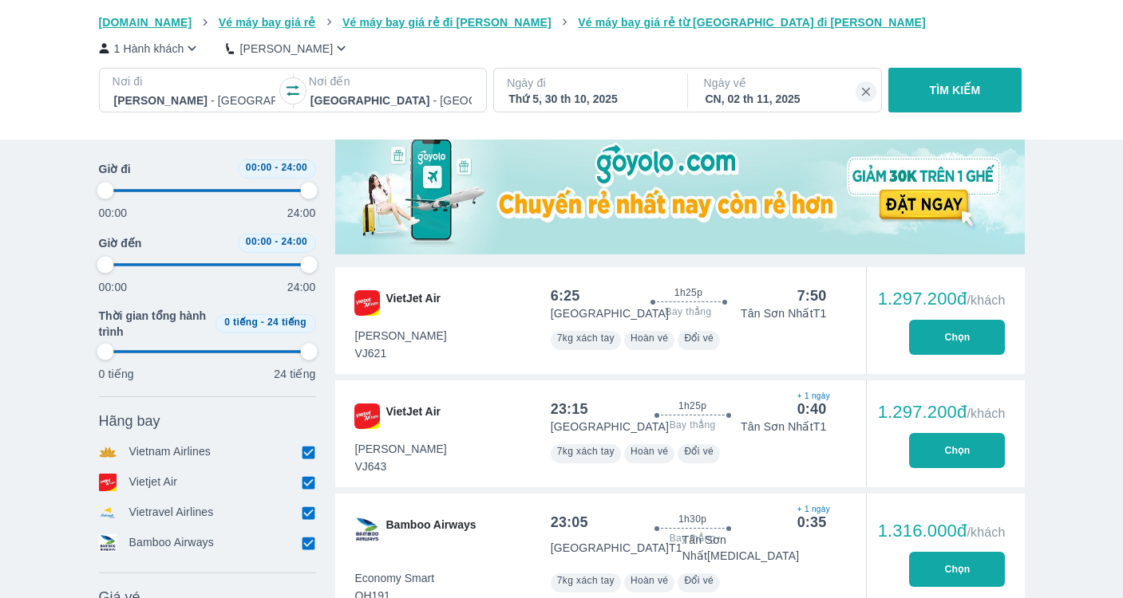
type input "97.9166666666667"
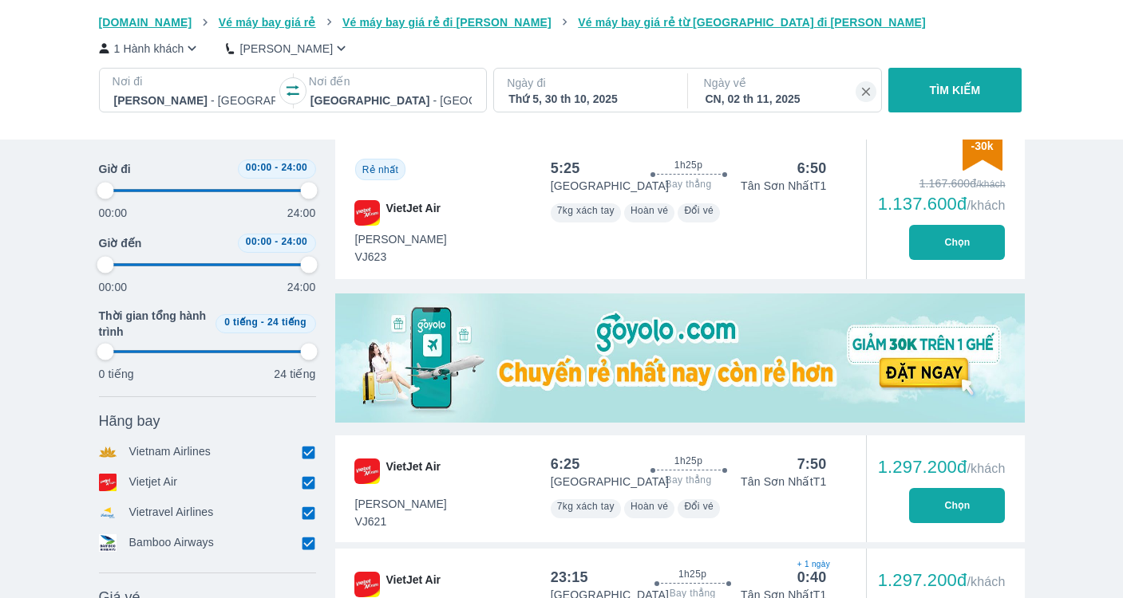
type input "97.9166666666667"
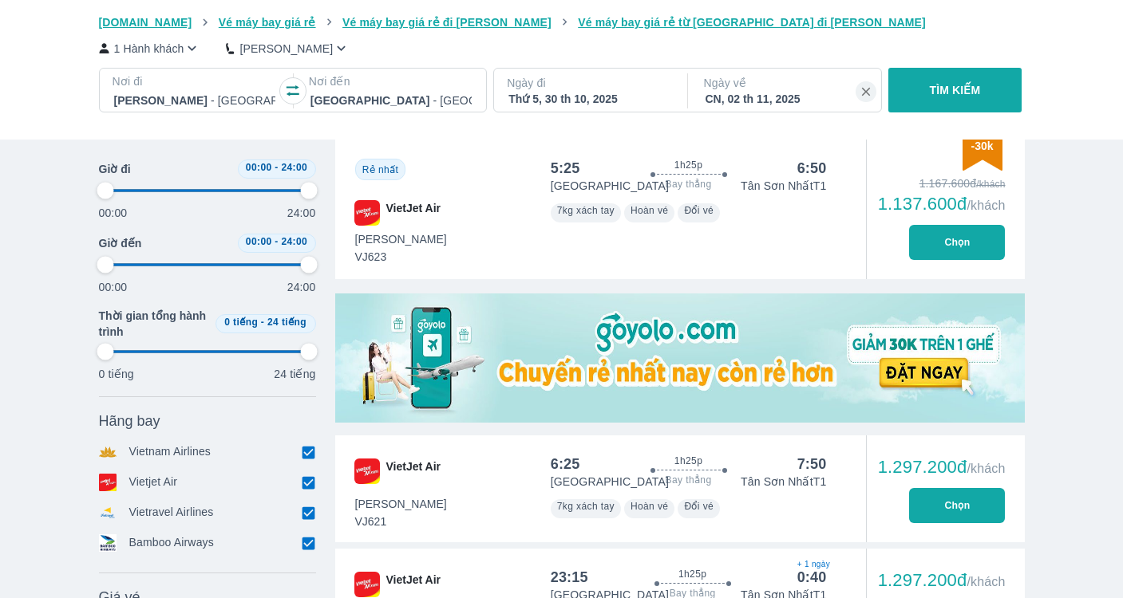
type input "97.9166666666667"
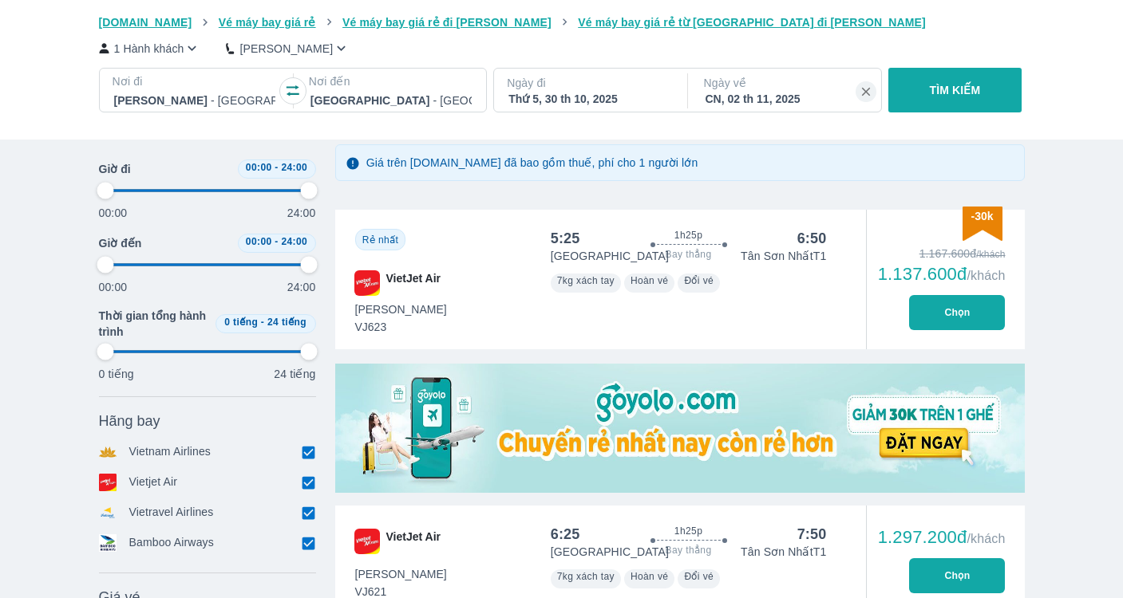
type input "97.9166666666667"
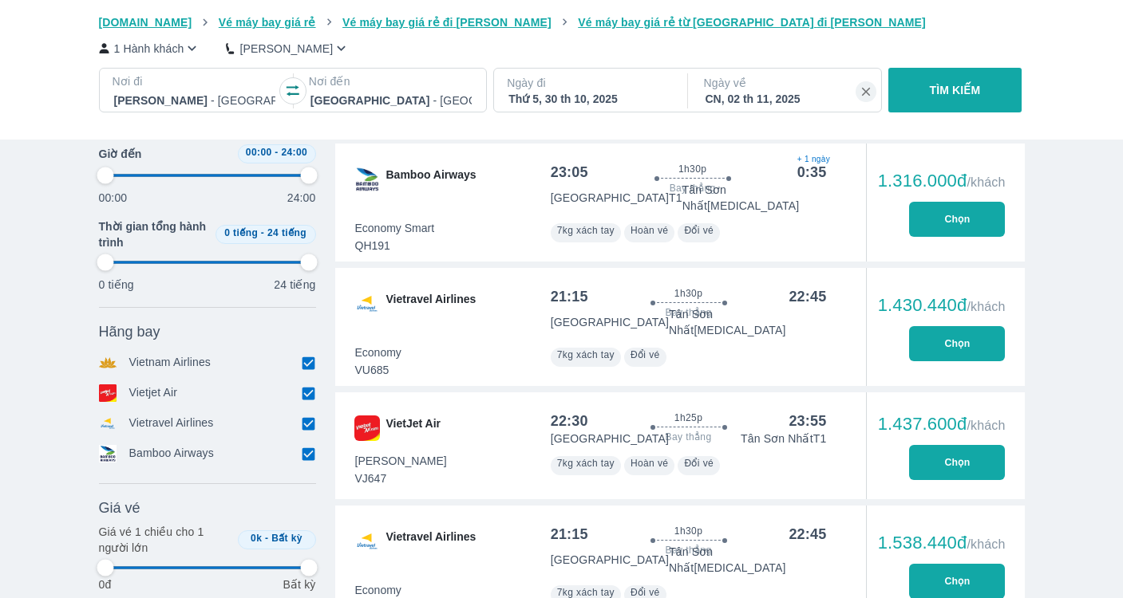
scroll to position [1009, 0]
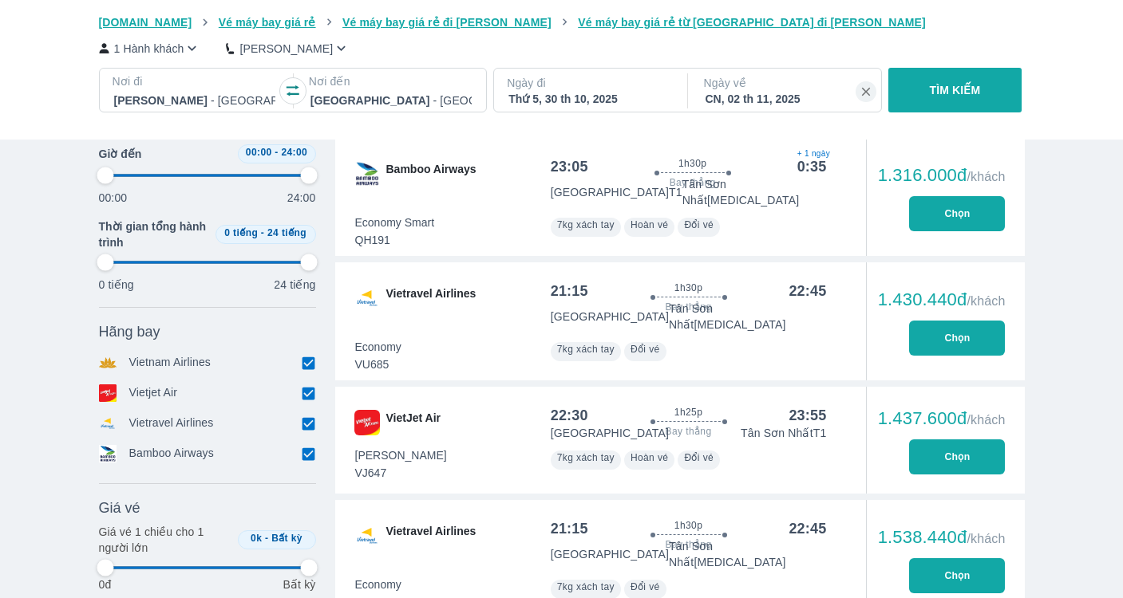
type input "97.9166666666667"
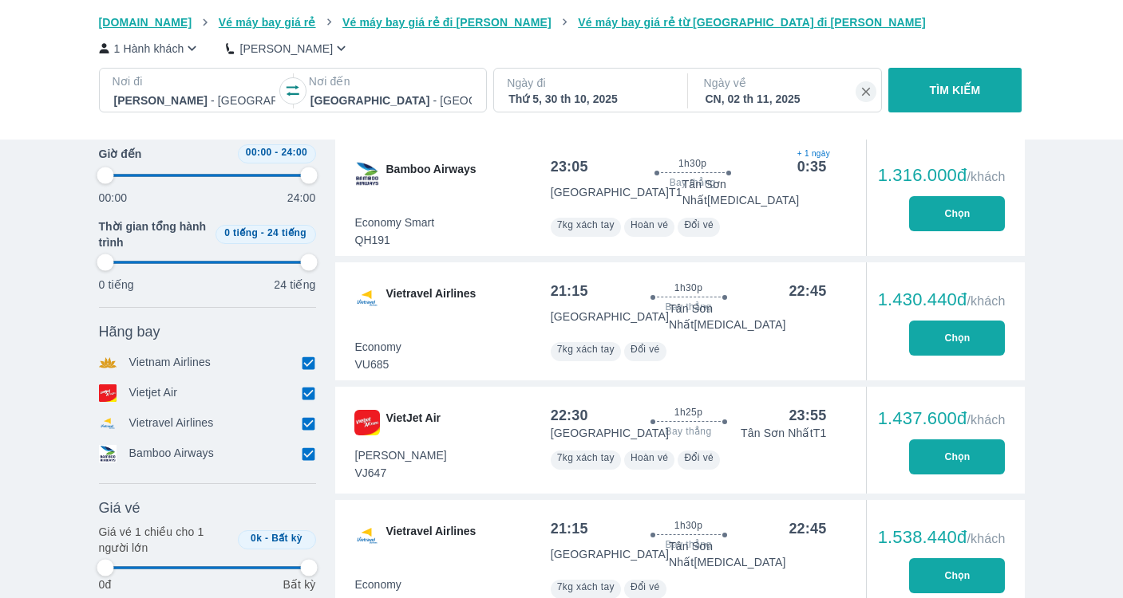
type input "97.9166666666667"
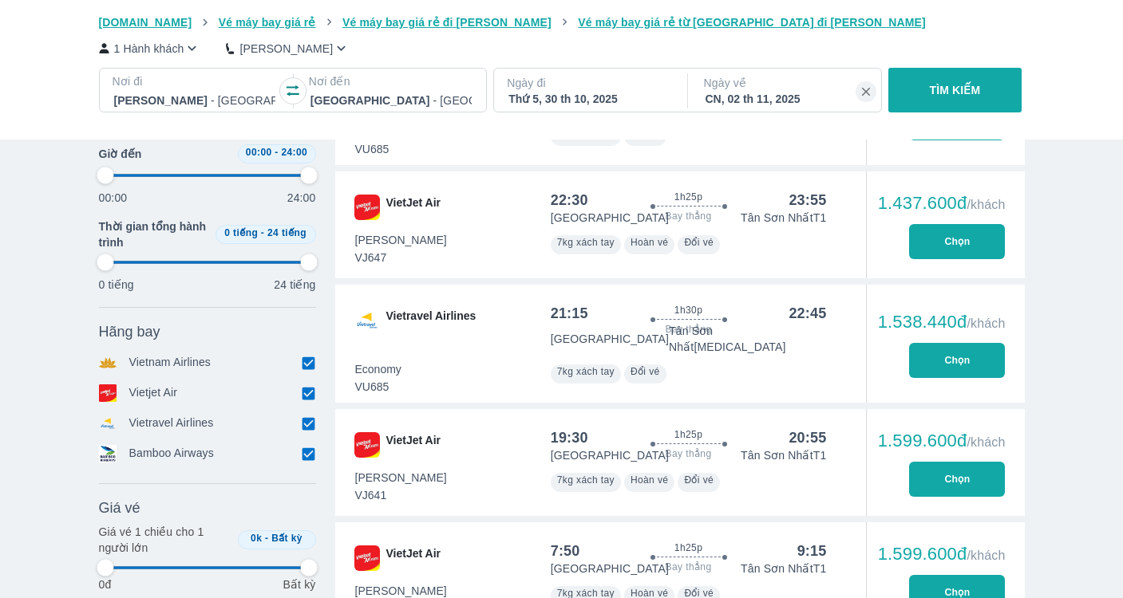
scroll to position [1242, 0]
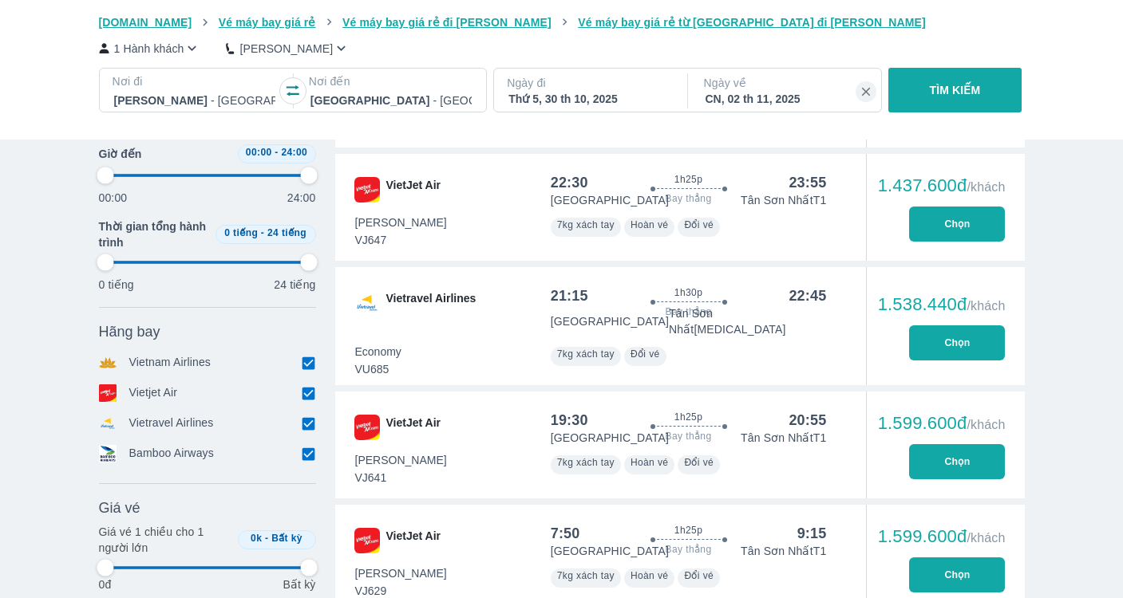
type input "97.9166666666667"
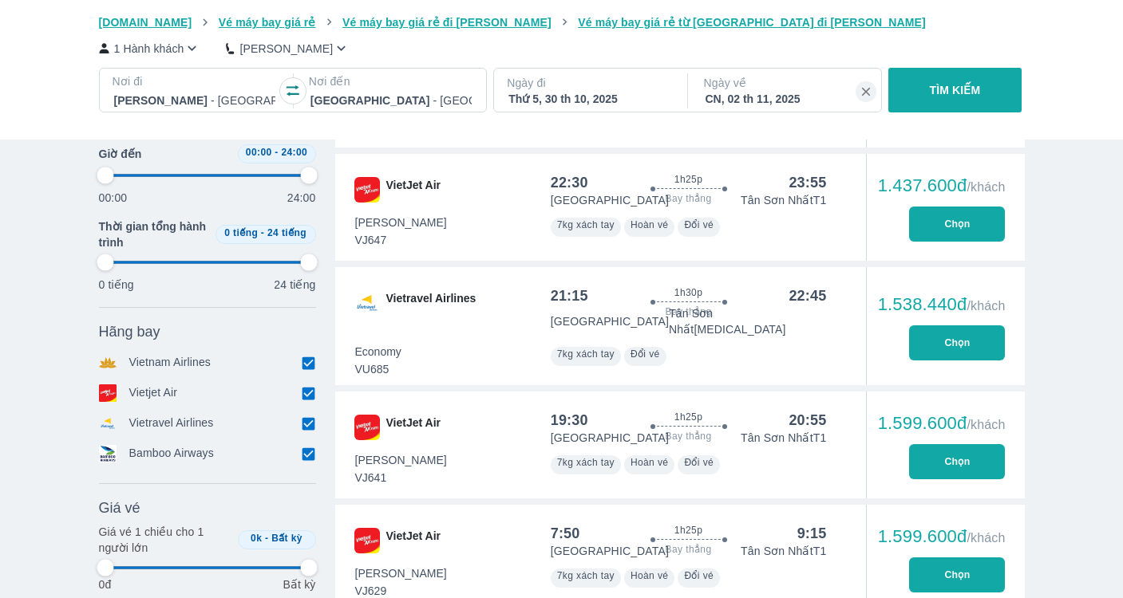
type input "97.9166666666667"
